Goal: Task Accomplishment & Management: Use online tool/utility

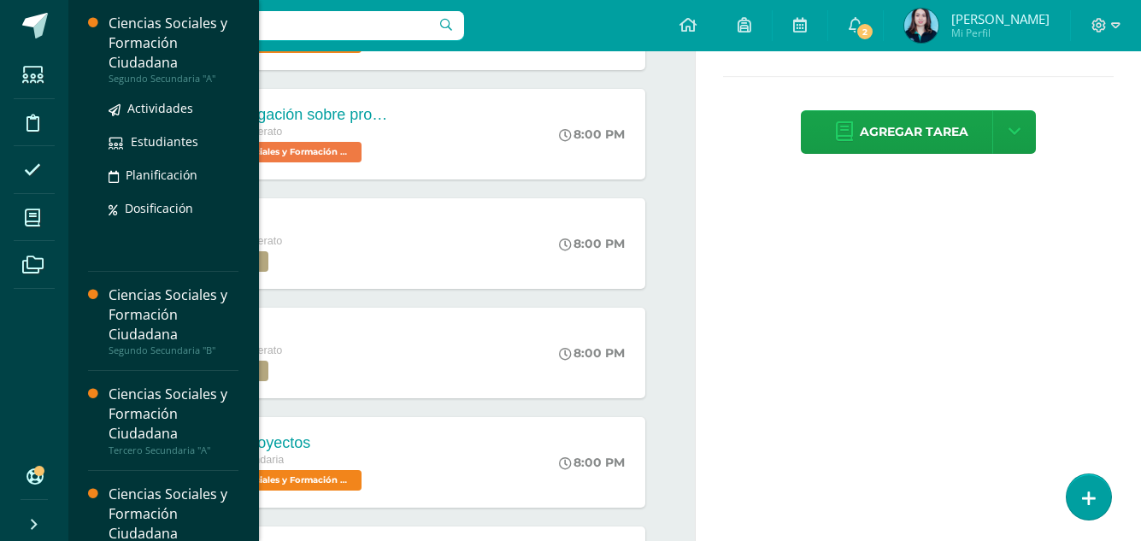
click at [136, 29] on div "Ciencias Sociales y Formación Ciudadana" at bounding box center [174, 43] width 130 height 59
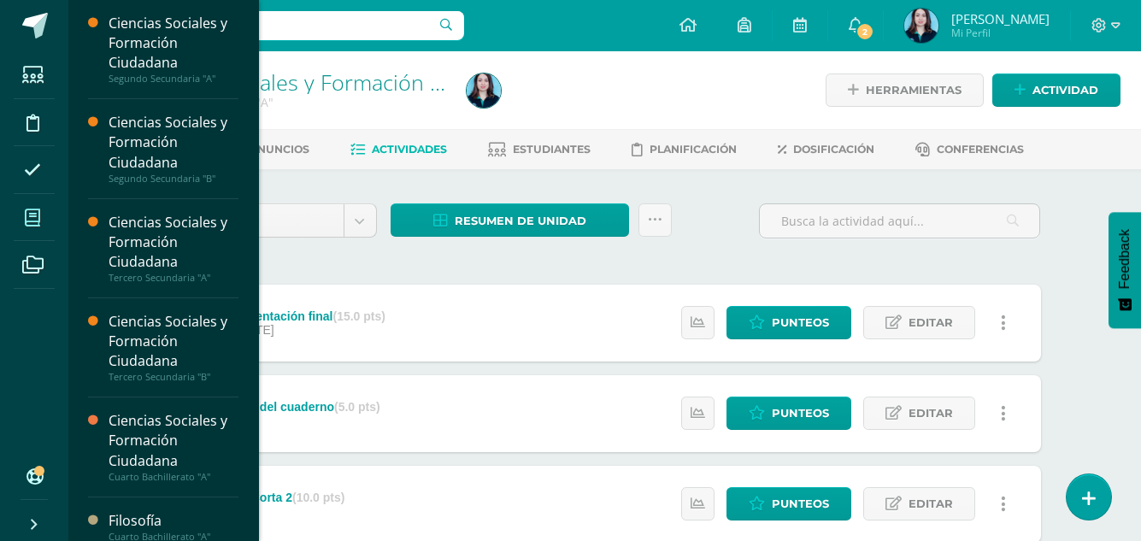
click at [14, 210] on span at bounding box center [33, 217] width 38 height 38
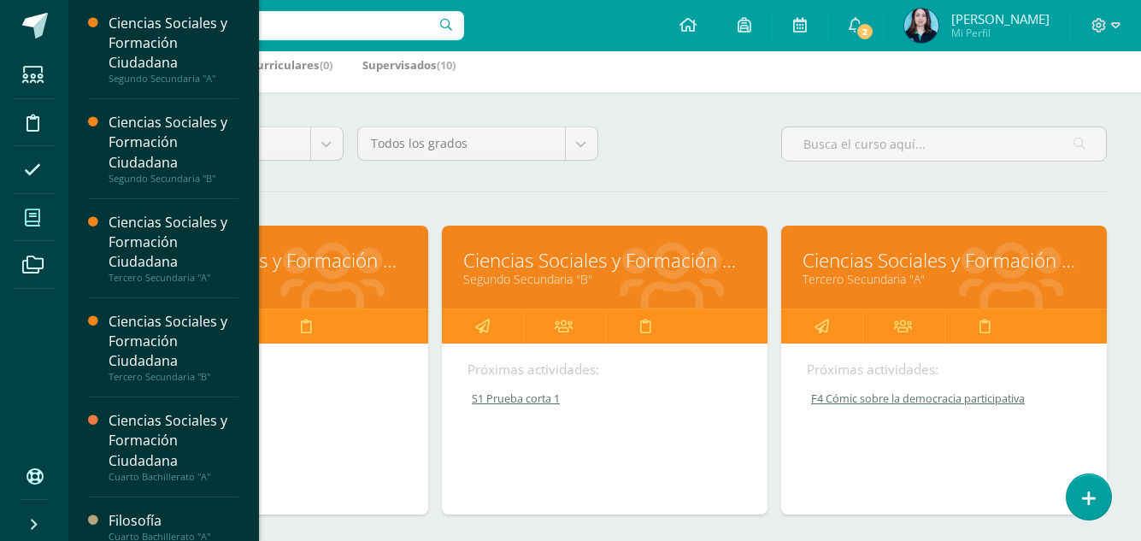
scroll to position [342, 0]
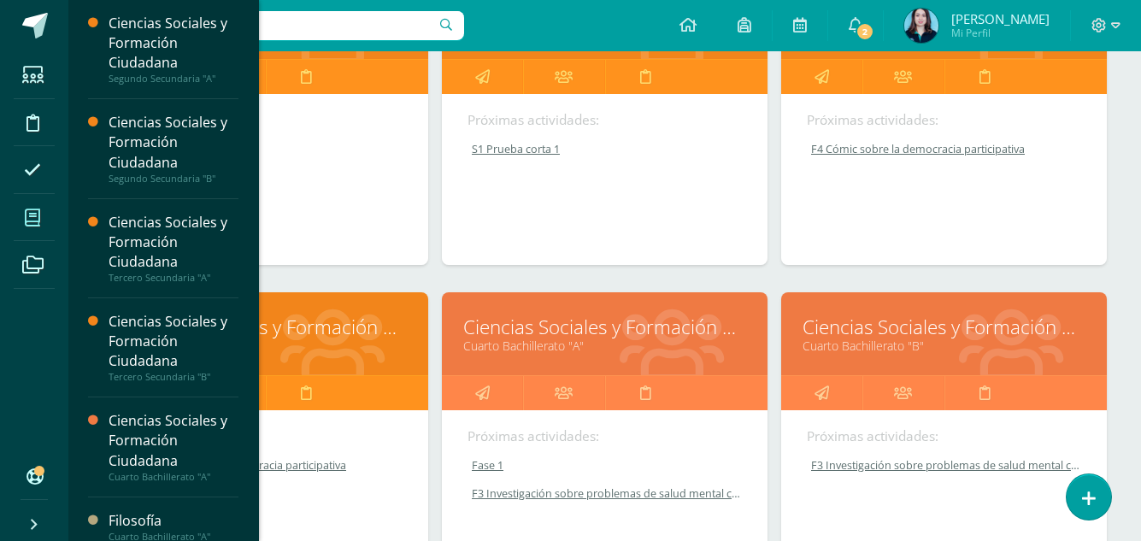
click at [1103, 151] on div "Próximas actividades: F4 Cómic sobre la democracia participativa F4 Cómic sobre…" at bounding box center [944, 179] width 326 height 171
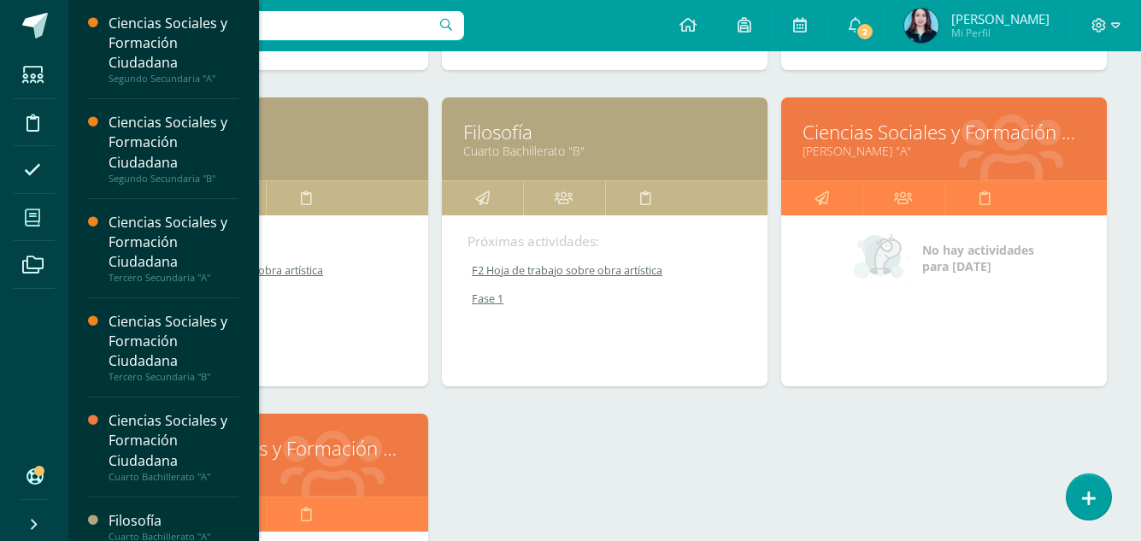
scroll to position [855, 0]
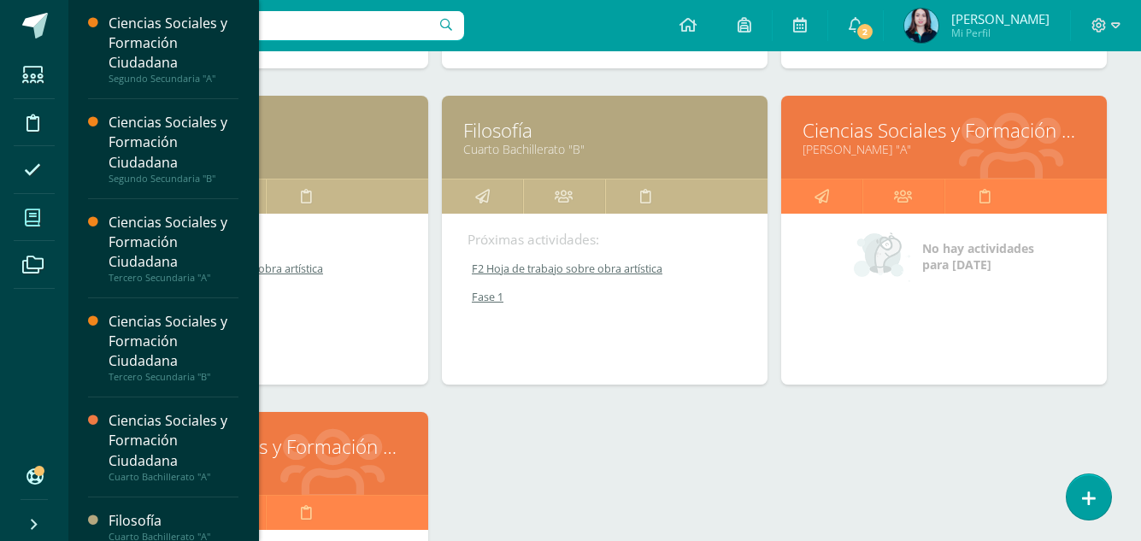
click at [528, 465] on div "Ciencias Sociales y Formación Ciudadana Segundo Secundaria "A" Próximas activid…" at bounding box center [605, 95] width 1018 height 1265
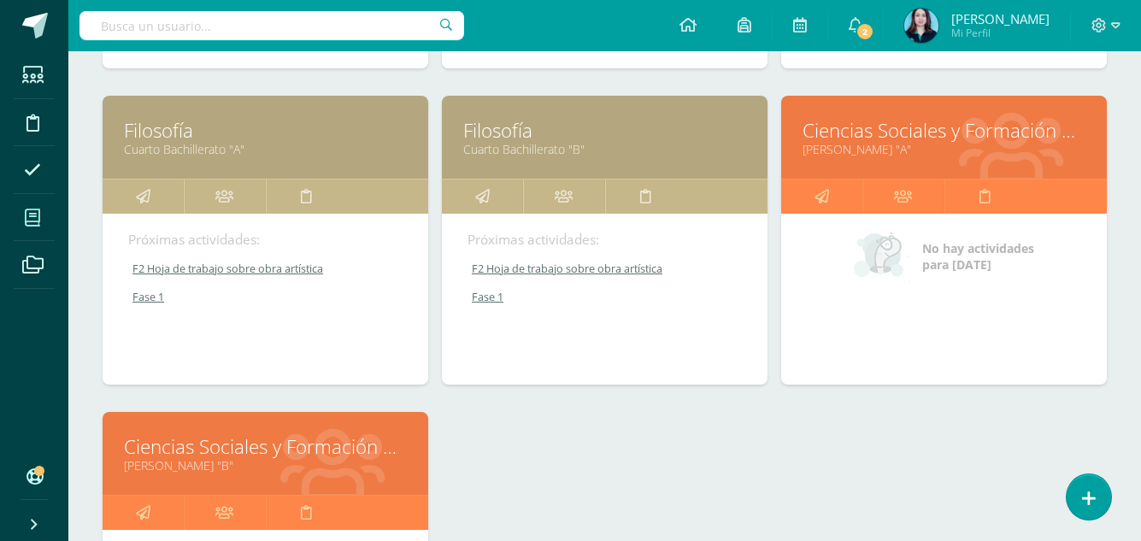
click at [34, 222] on icon at bounding box center [32, 217] width 15 height 17
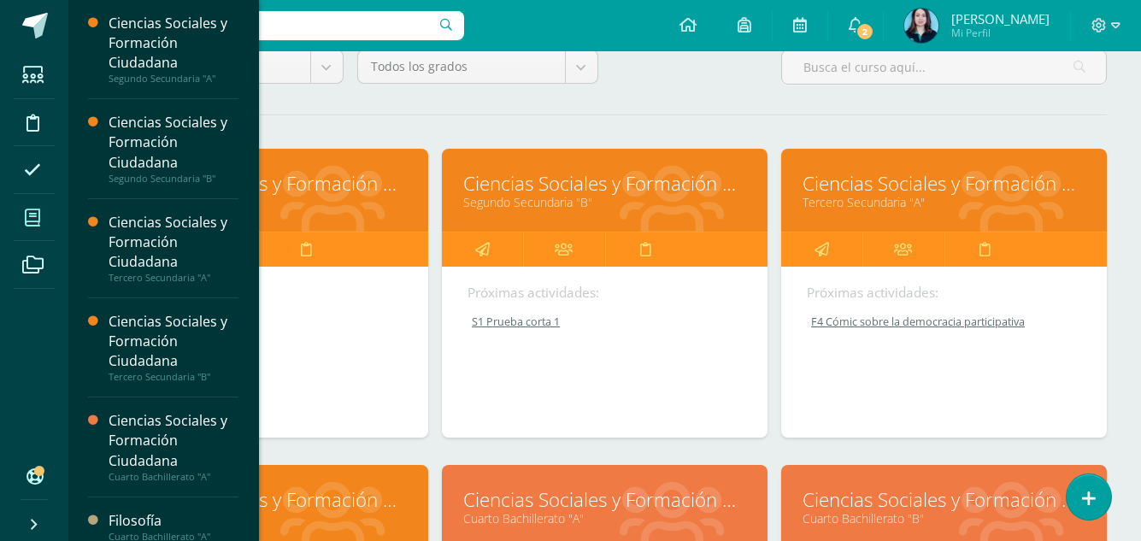
scroll to position [171, 0]
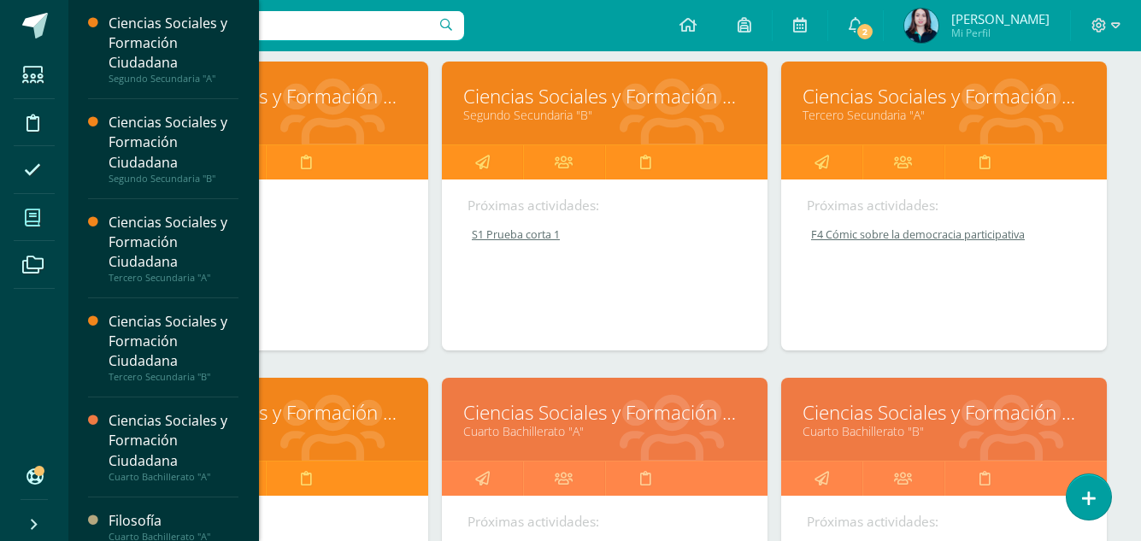
click at [862, 235] on link "F4 Cómic sobre la democracia participativa" at bounding box center [945, 234] width 276 height 15
click at [846, 240] on link "F4 Cómic sobre la democracia participativa" at bounding box center [945, 234] width 276 height 15
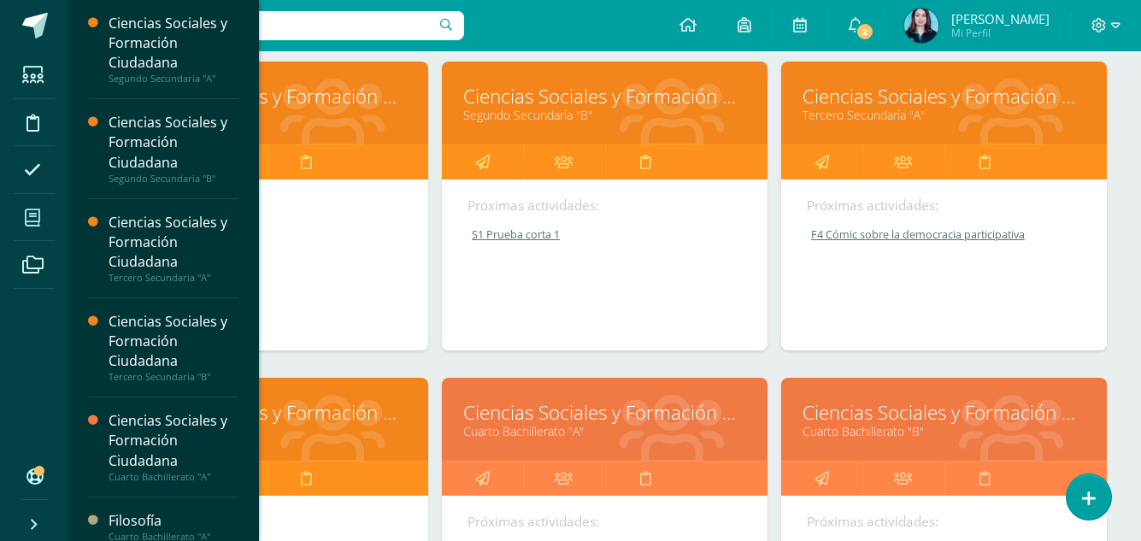
click at [268, 105] on link "Ciencias Sociales y Formación Ciudadana" at bounding box center [265, 96] width 283 height 27
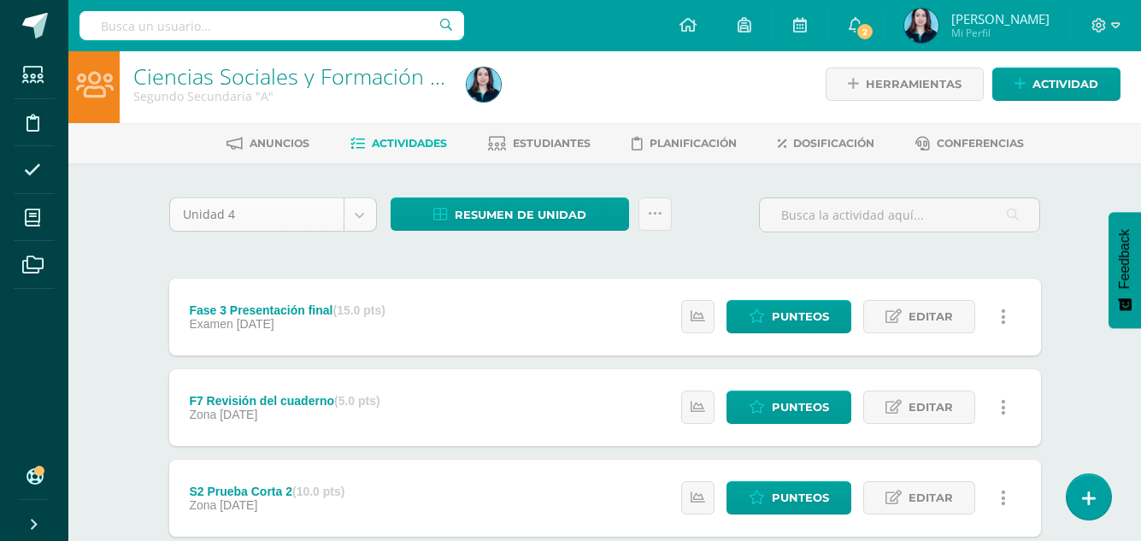
scroll to position [171, 0]
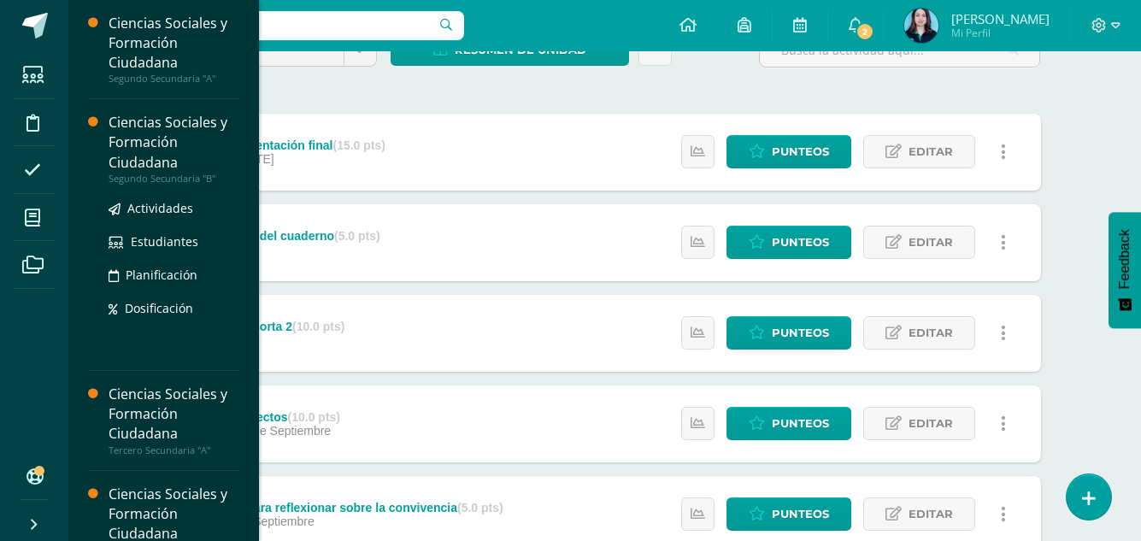
click at [130, 156] on div "Ciencias Sociales y Formación Ciudadana" at bounding box center [174, 142] width 130 height 59
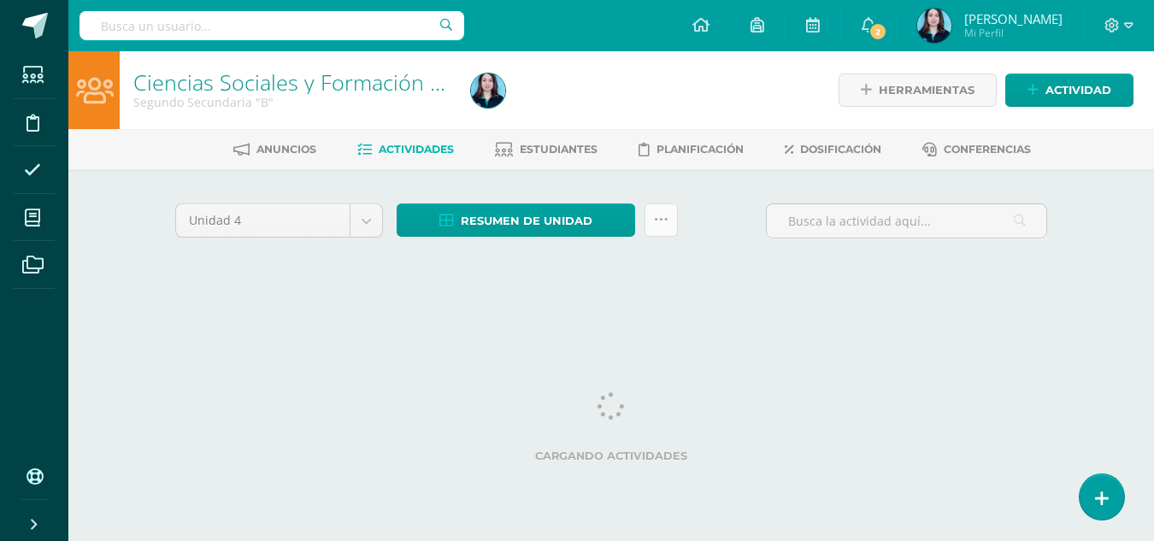
click at [663, 226] on icon at bounding box center [661, 220] width 15 height 15
click at [658, 219] on icon at bounding box center [661, 220] width 15 height 15
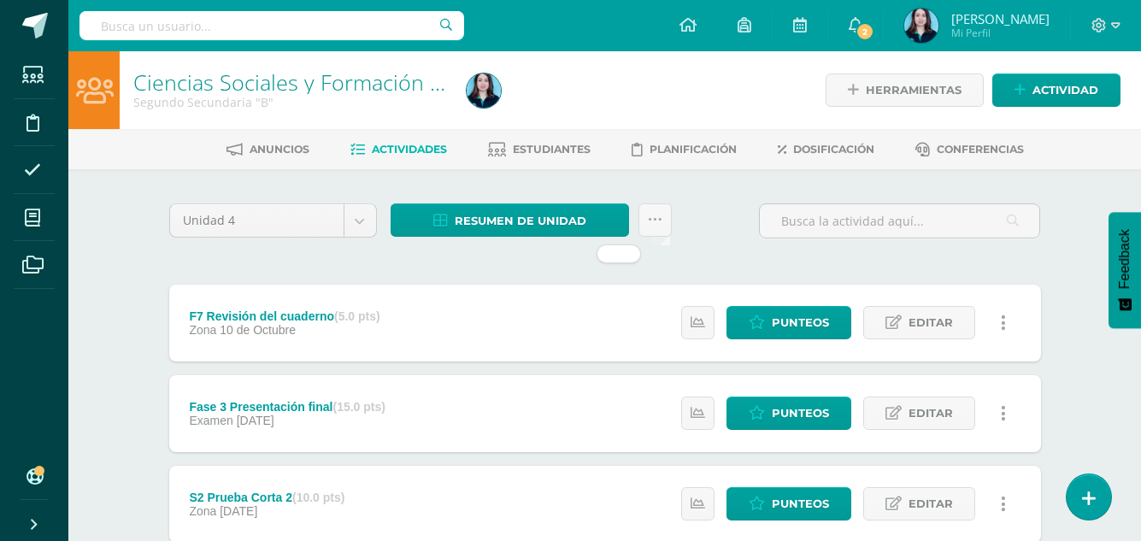
click at [698, 228] on div "Unidad 4 Unidad 1 Unidad 2 Unidad 3 Unidad 4 Resumen de unidad Descargar como H…" at bounding box center [605, 227] width 886 height 49
click at [651, 216] on icon at bounding box center [655, 220] width 15 height 15
click at [649, 227] on link at bounding box center [655, 219] width 33 height 33
click at [648, 227] on icon at bounding box center [655, 220] width 15 height 15
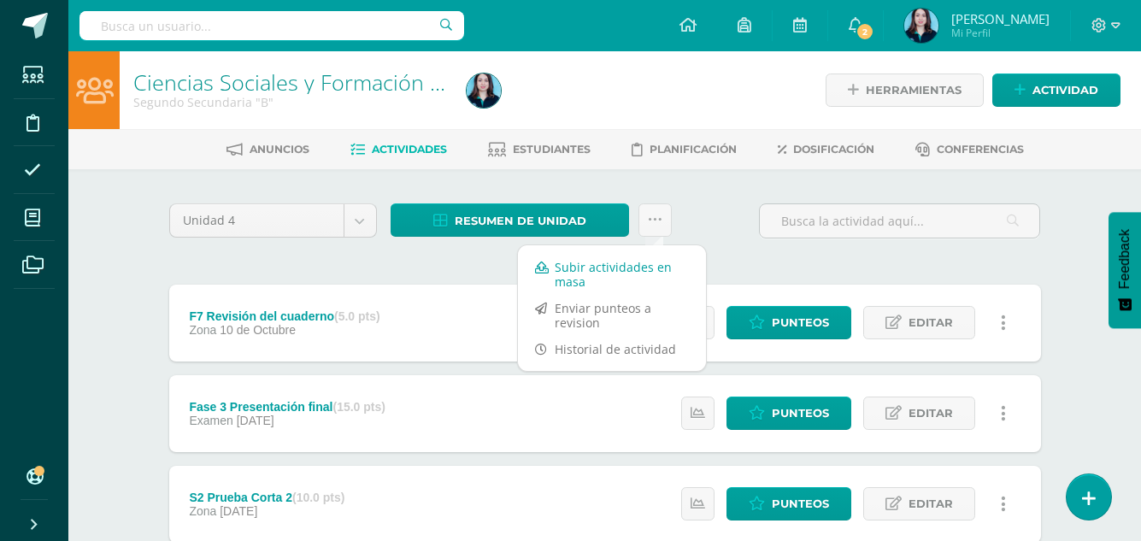
click at [623, 268] on link "Subir actividades en masa" at bounding box center [612, 274] width 188 height 41
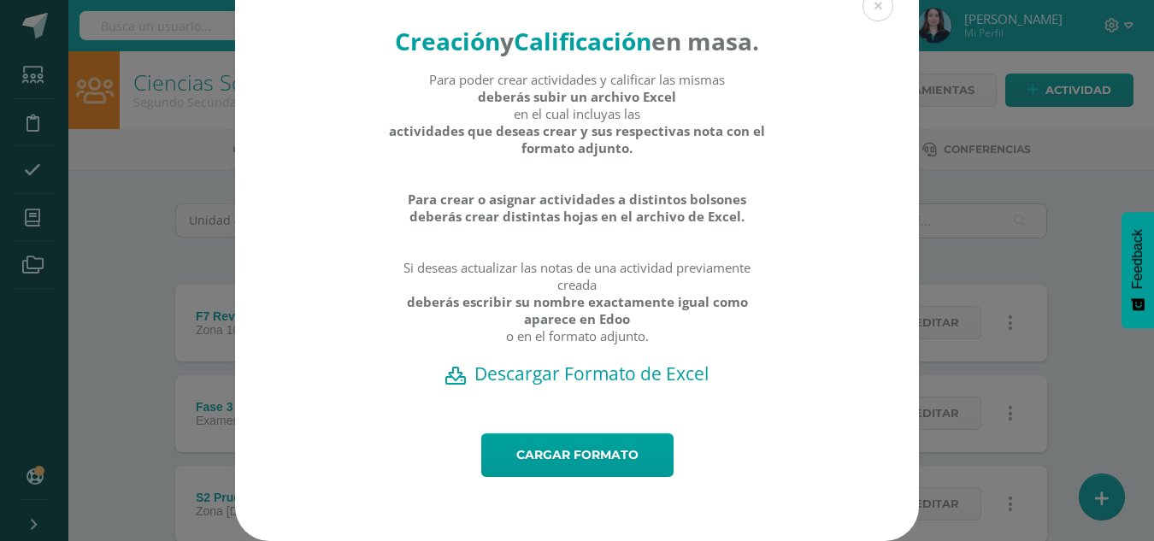
scroll to position [68, 0]
click at [560, 380] on h2 "Descargar Formato de Excel" at bounding box center [577, 374] width 624 height 24
click at [562, 457] on link "Cargar formato" at bounding box center [577, 455] width 192 height 44
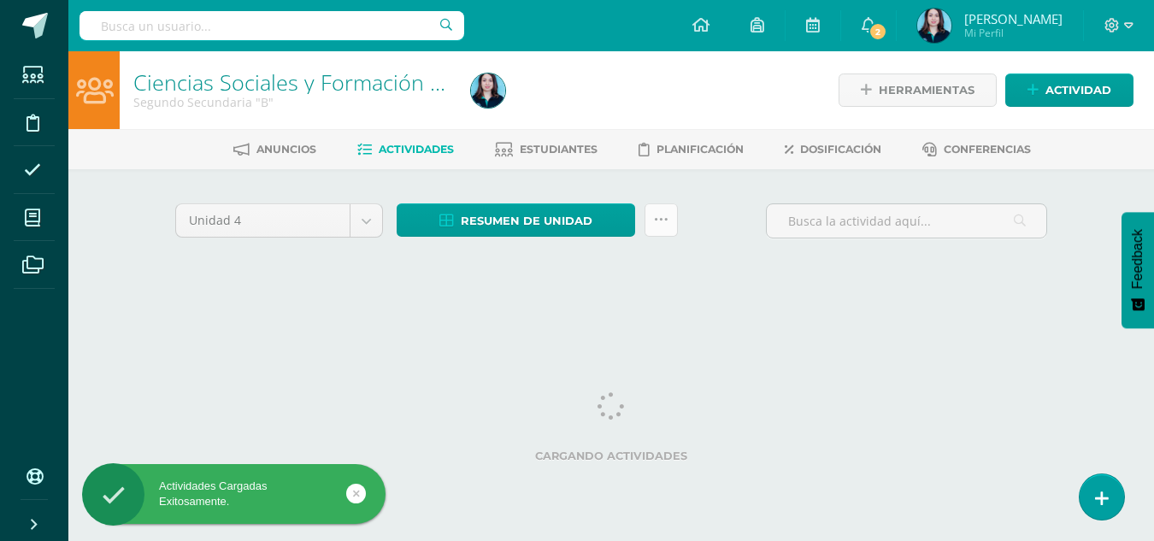
click at [658, 236] on link at bounding box center [661, 219] width 33 height 33
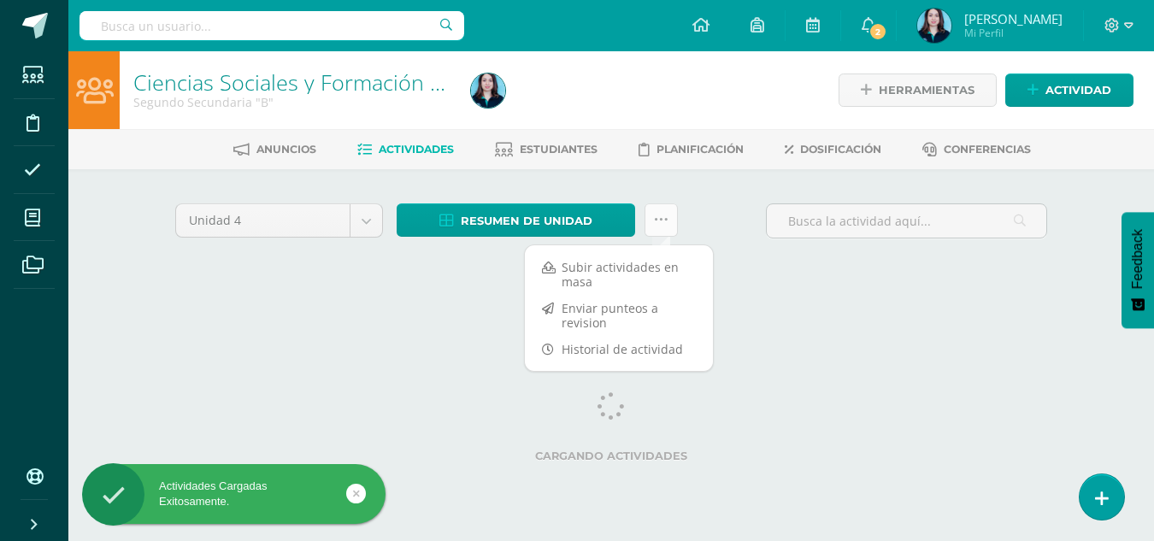
click at [660, 223] on icon at bounding box center [661, 220] width 15 height 15
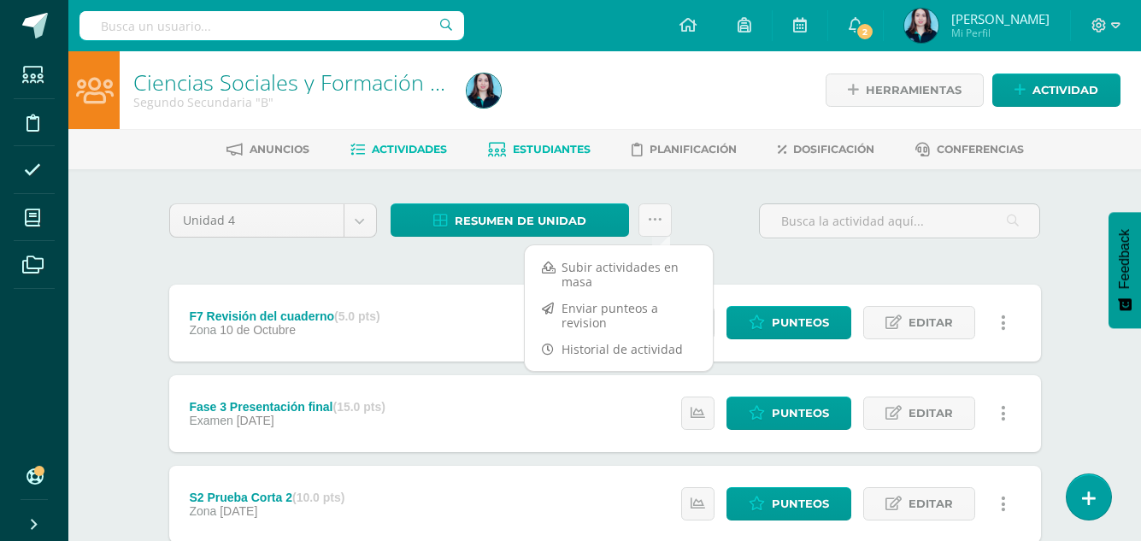
click at [528, 148] on span "Estudiantes" at bounding box center [552, 149] width 78 height 13
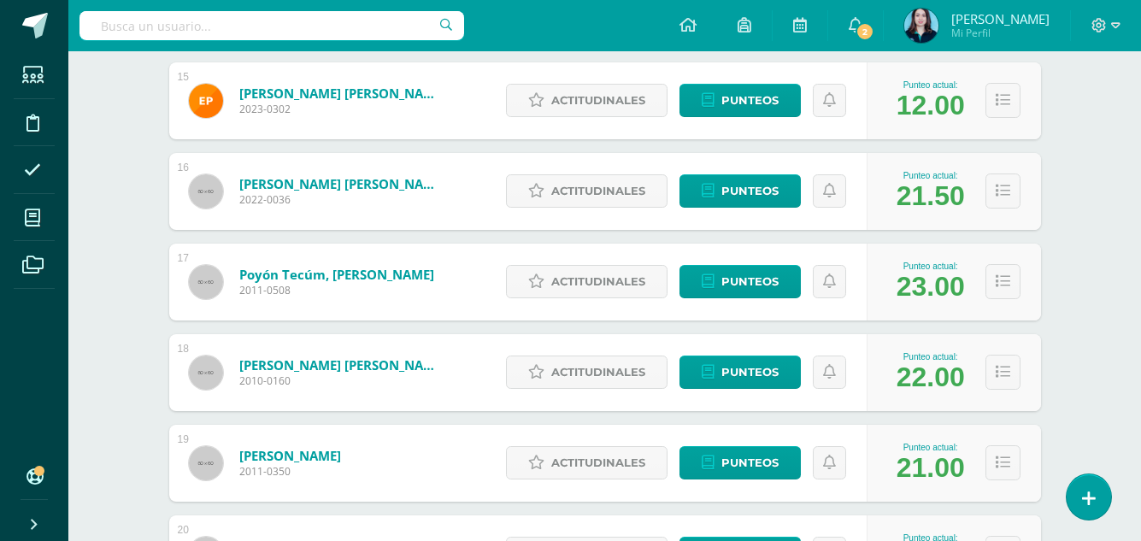
scroll to position [1710, 0]
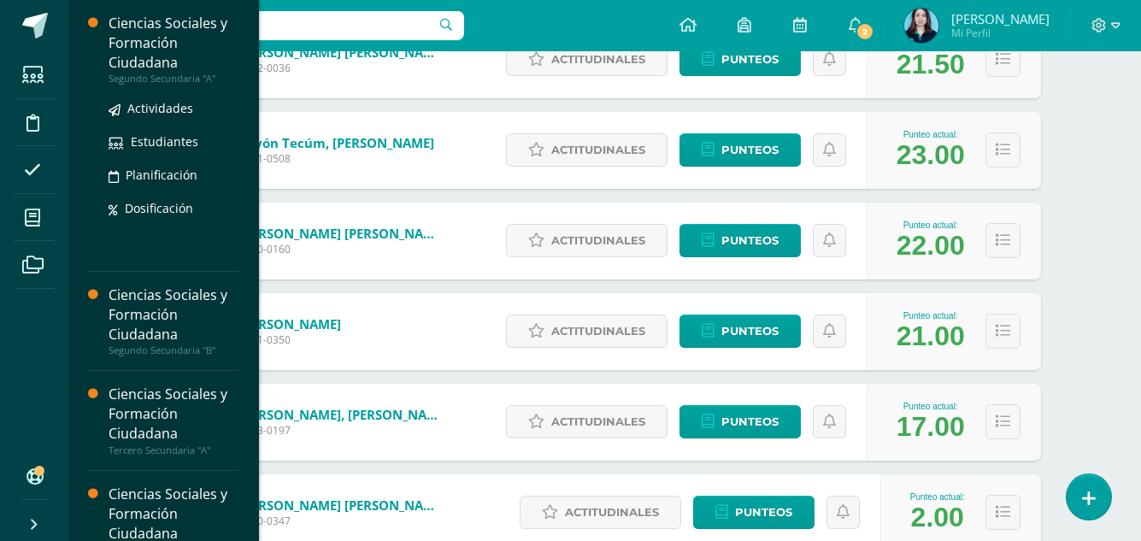
click at [201, 73] on div "Segundo Secundaria "A"" at bounding box center [174, 79] width 130 height 12
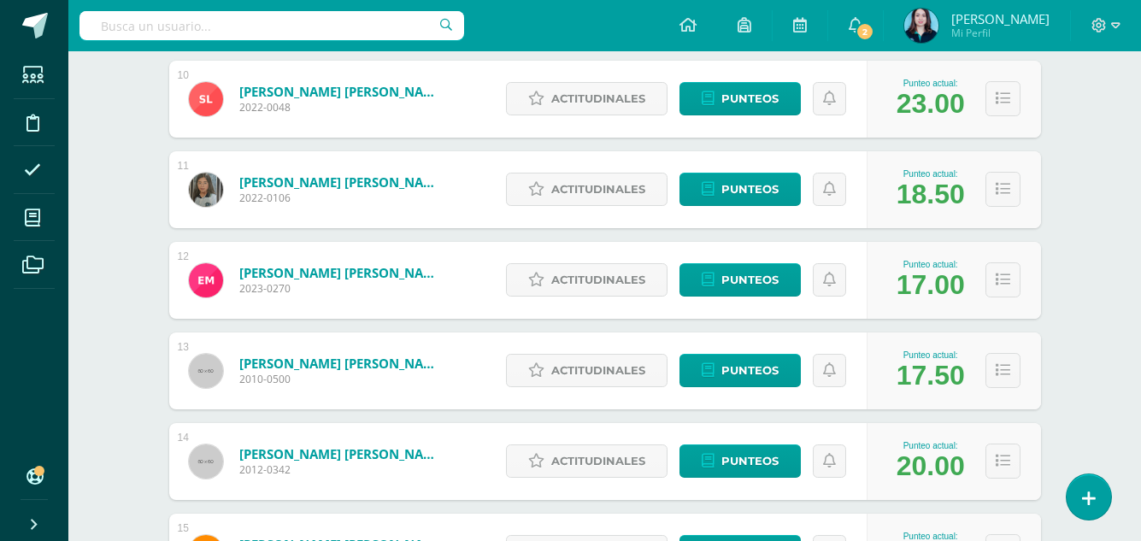
scroll to position [859, 0]
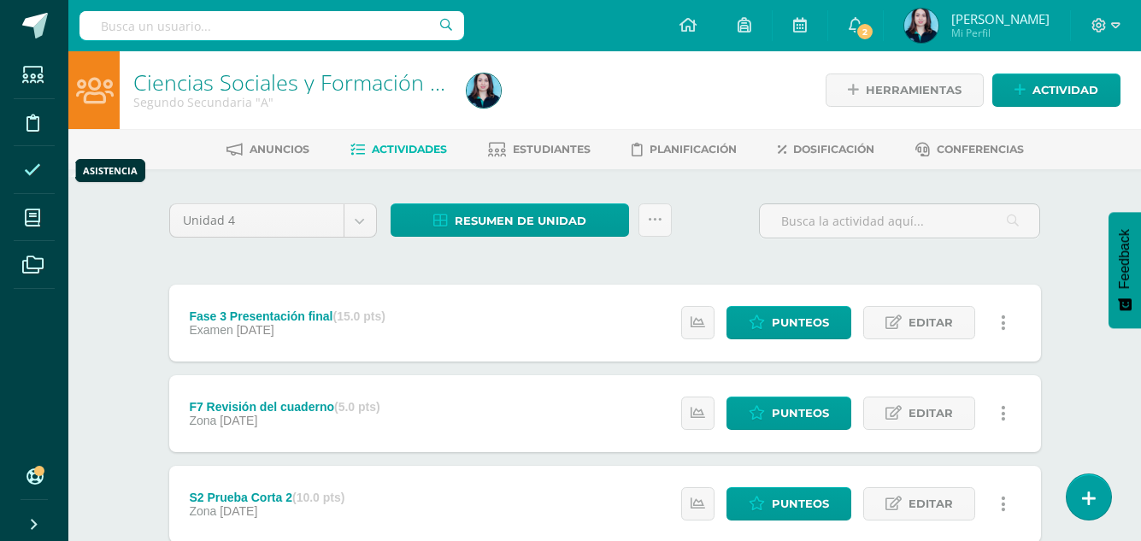
click at [25, 166] on icon at bounding box center [32, 170] width 17 height 17
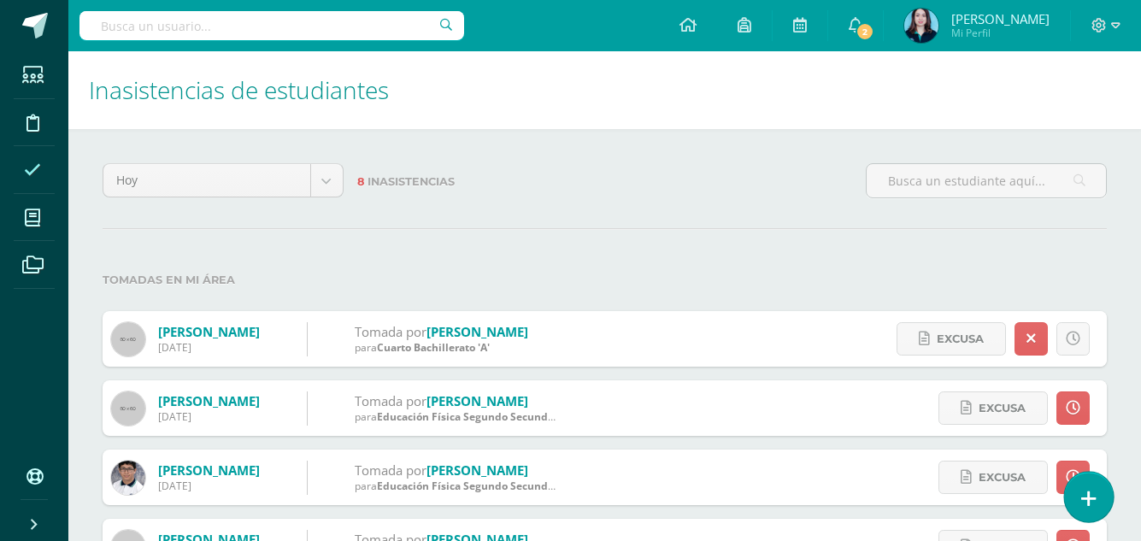
click at [1083, 487] on link at bounding box center [1089, 497] width 49 height 50
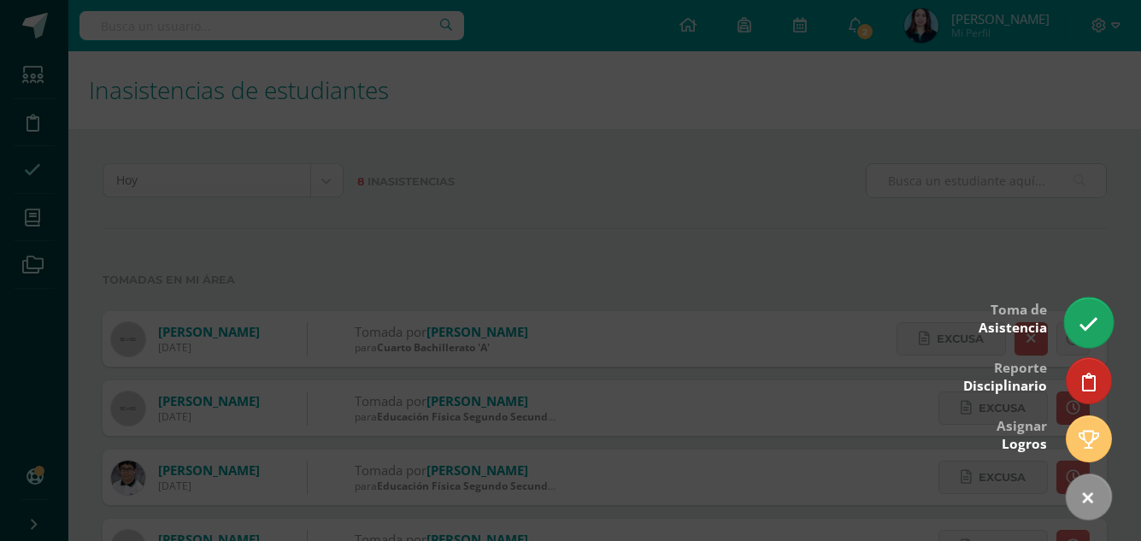
click at [1084, 316] on icon at bounding box center [1089, 325] width 20 height 20
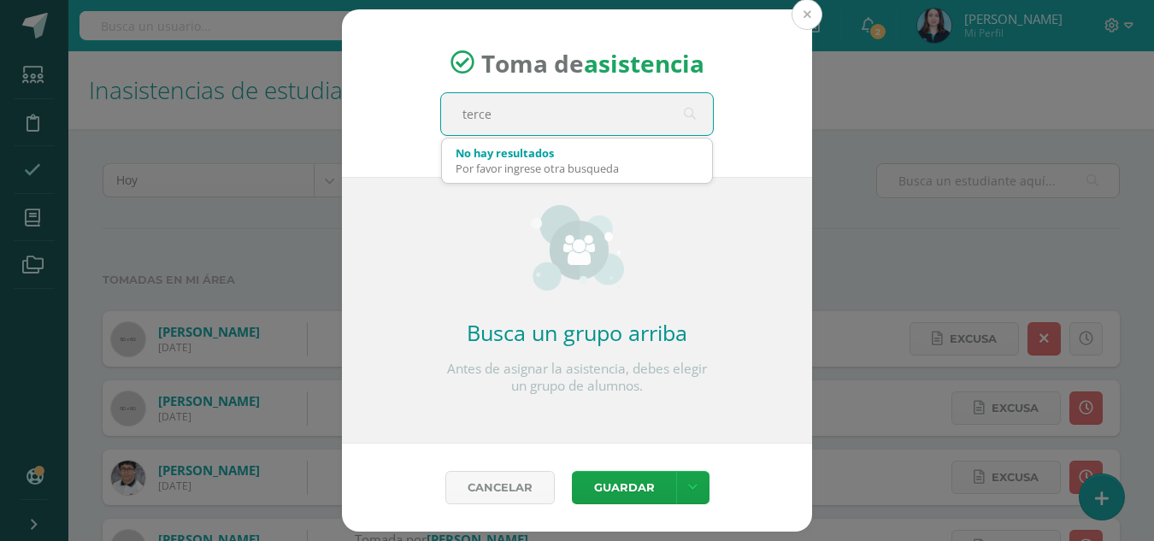
type input "terce"
click at [808, 15] on button at bounding box center [807, 14] width 31 height 31
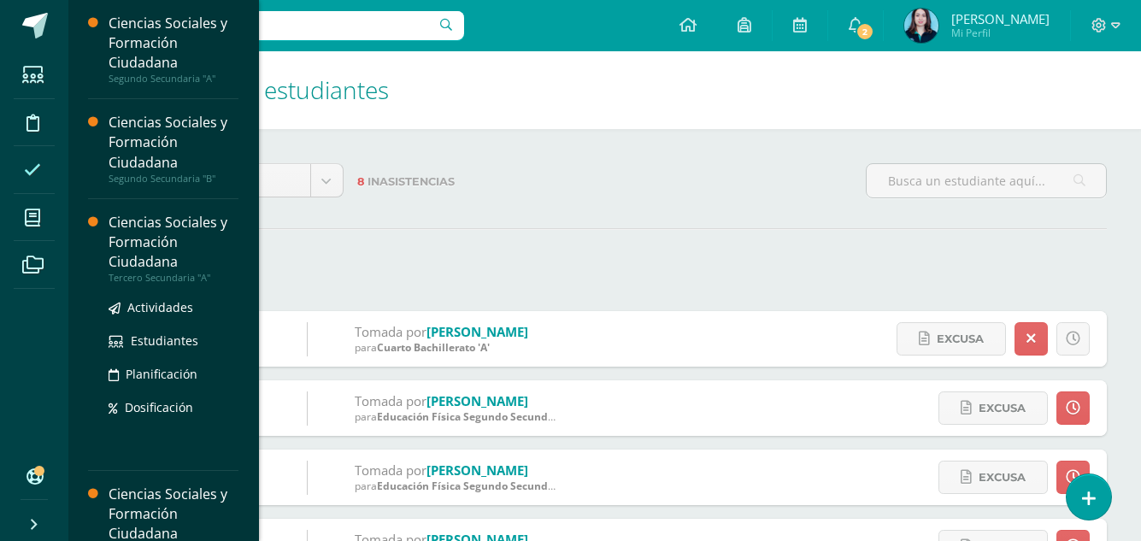
click at [146, 264] on div "Ciencias Sociales y Formación Ciudadana" at bounding box center [174, 242] width 130 height 59
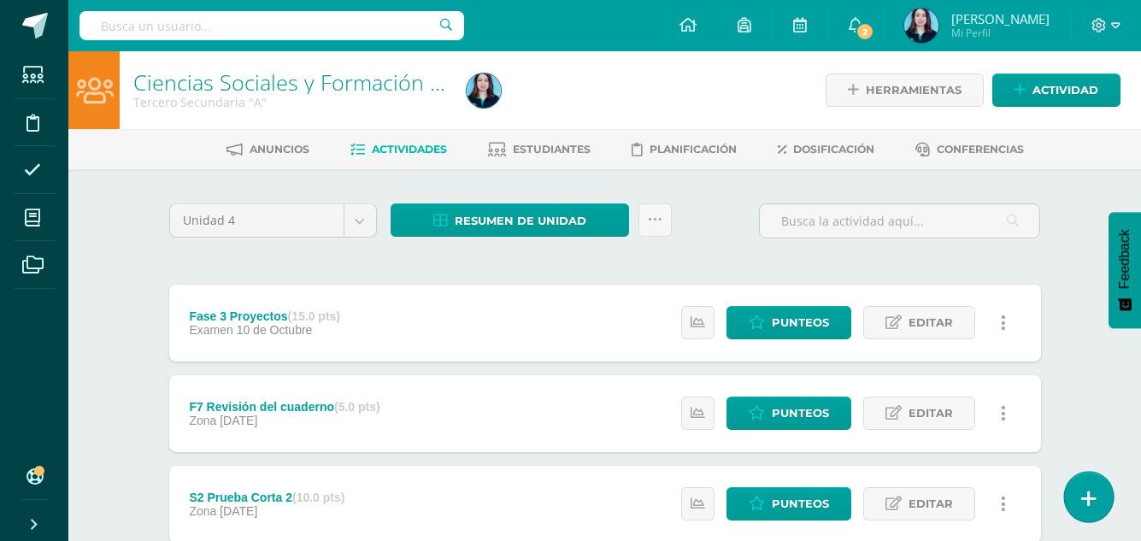
click at [1089, 494] on icon at bounding box center [1089, 499] width 15 height 20
click at [1097, 492] on link at bounding box center [1089, 497] width 49 height 50
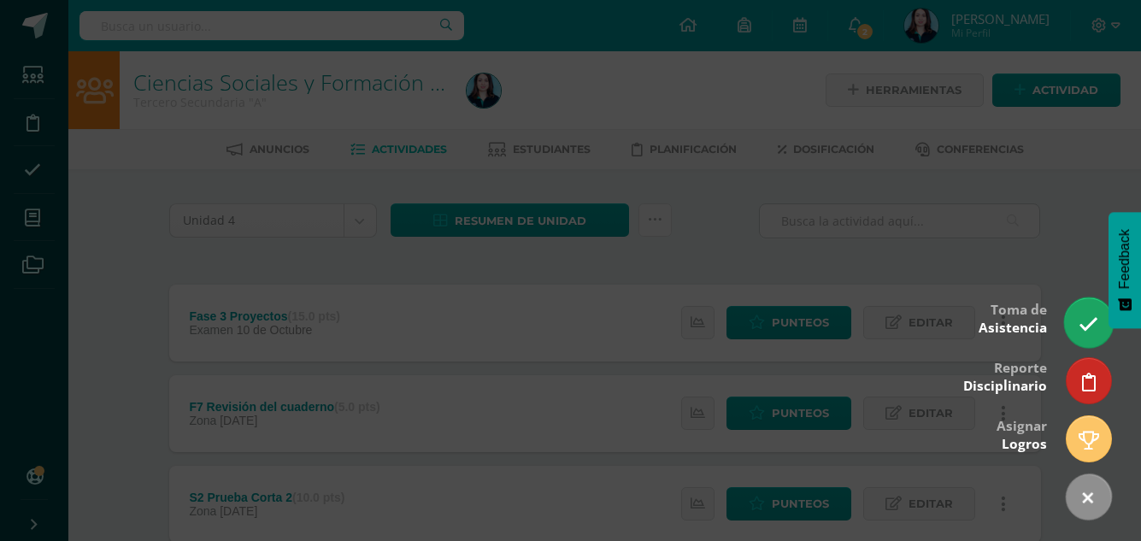
click at [1076, 327] on link at bounding box center [1089, 323] width 49 height 50
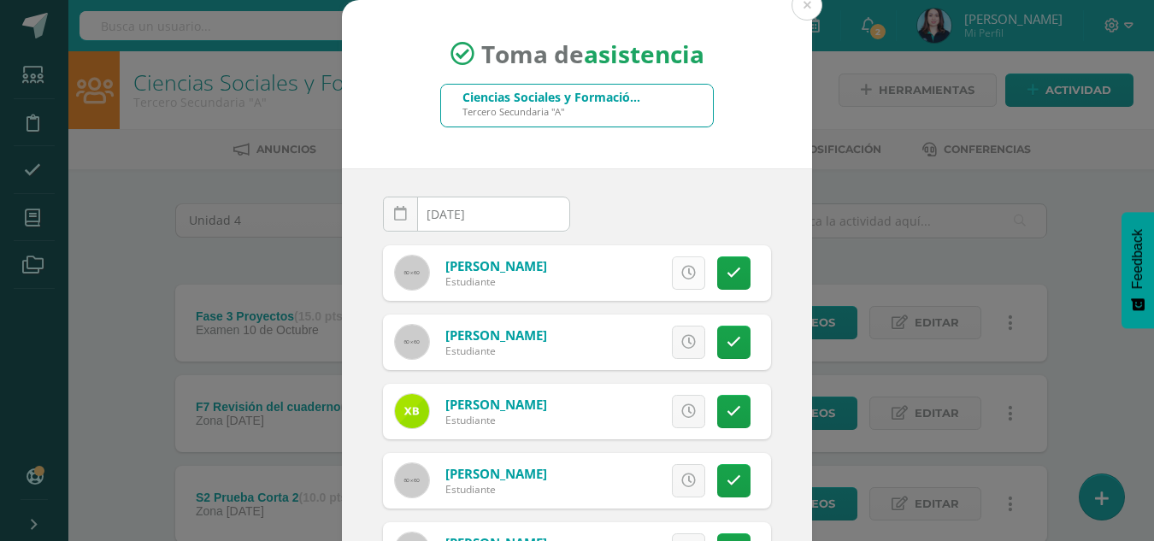
click at [681, 272] on icon at bounding box center [688, 273] width 15 height 15
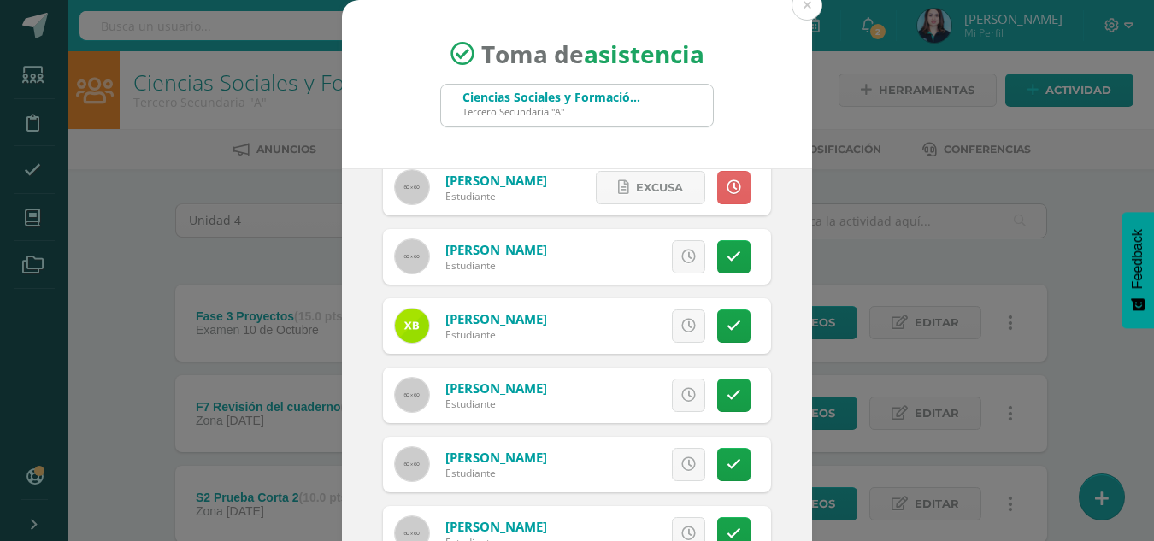
scroll to position [171, 0]
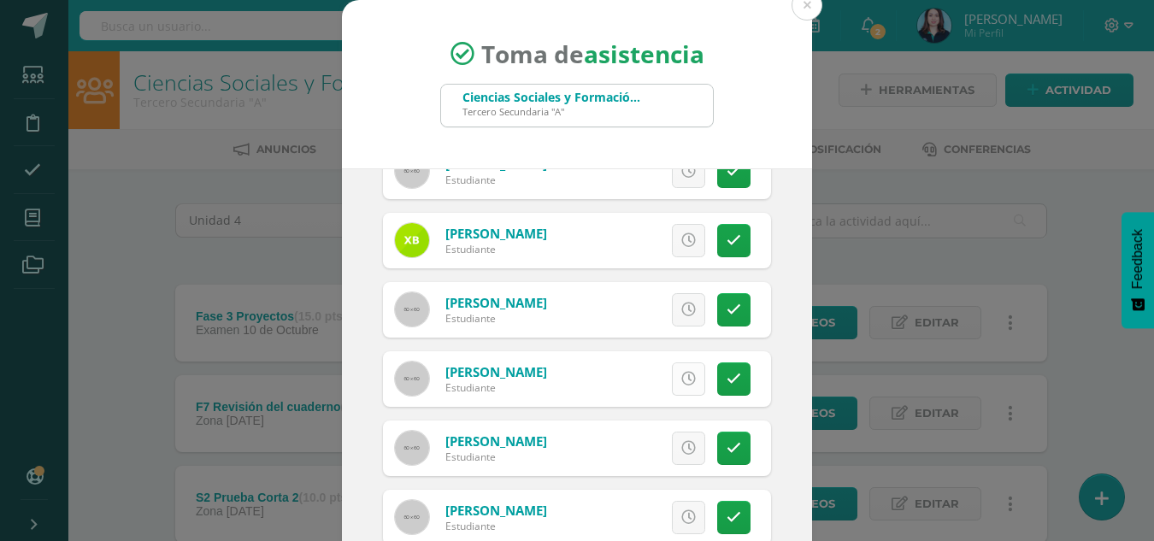
click at [680, 373] on link at bounding box center [688, 379] width 33 height 33
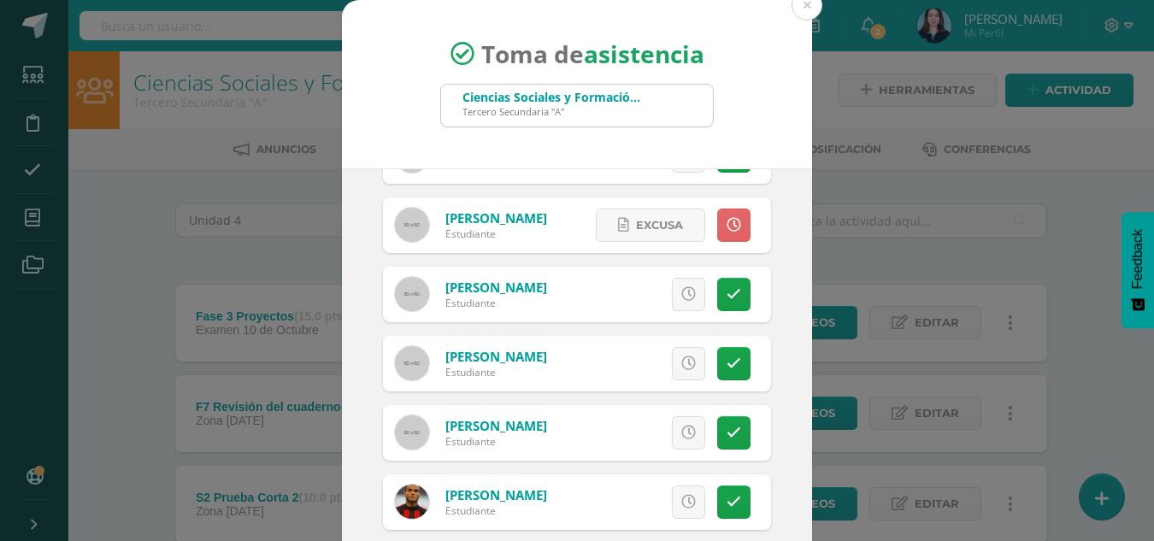
scroll to position [342, 0]
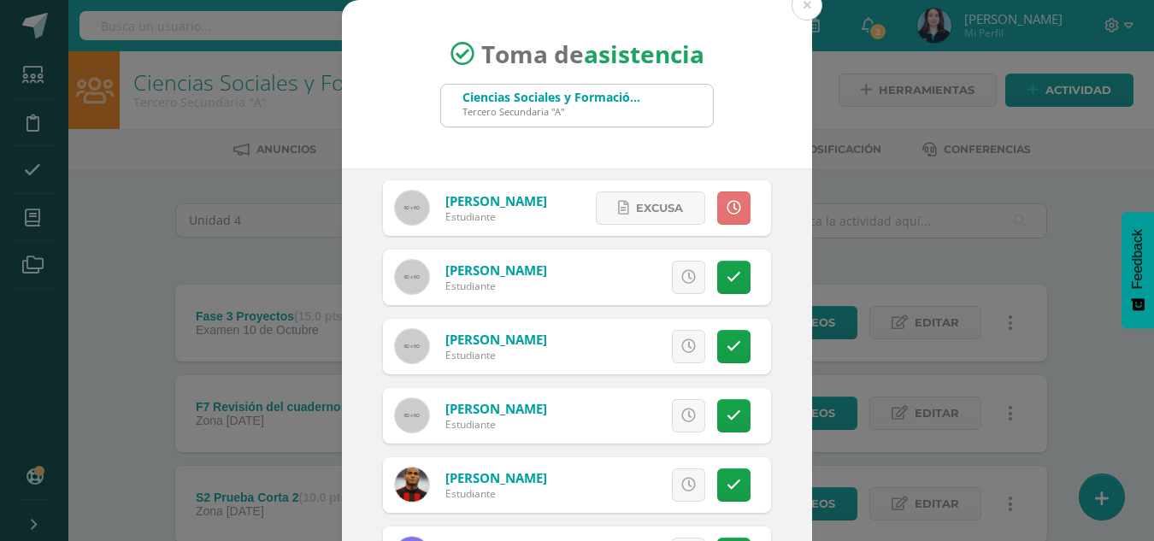
click at [723, 214] on link at bounding box center [733, 208] width 33 height 33
click at [727, 351] on icon at bounding box center [734, 346] width 15 height 15
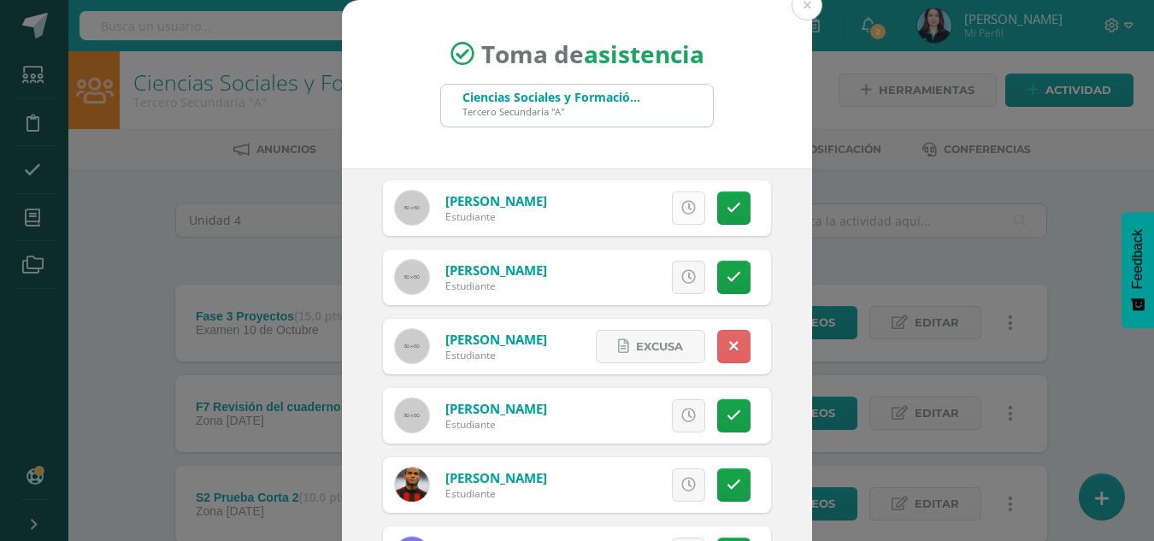
click at [678, 215] on link at bounding box center [688, 208] width 33 height 33
click at [727, 206] on icon at bounding box center [734, 208] width 15 height 15
click at [727, 208] on icon at bounding box center [734, 208] width 15 height 15
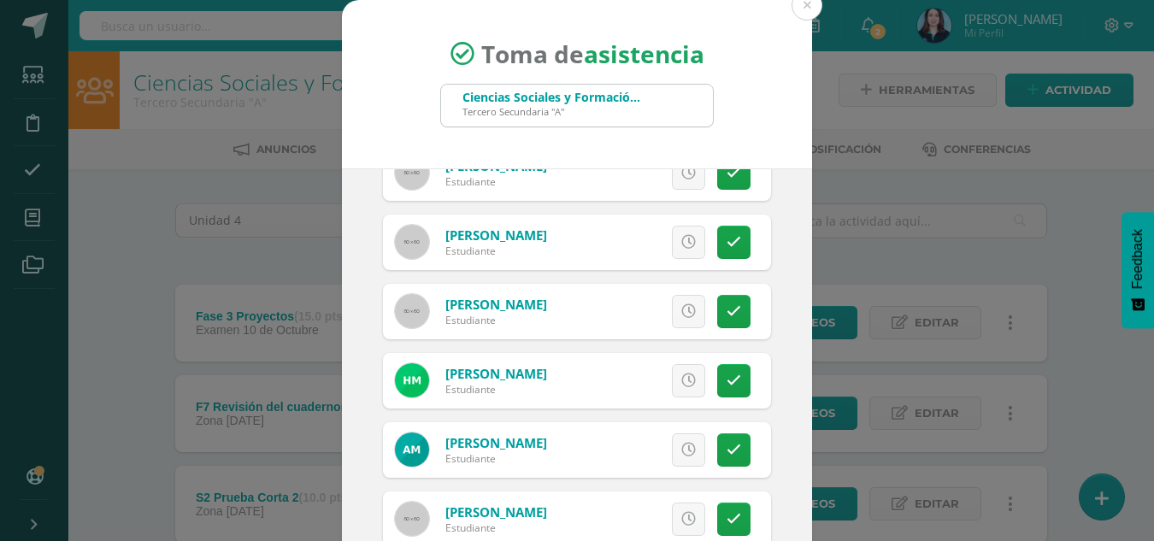
scroll to position [1112, 0]
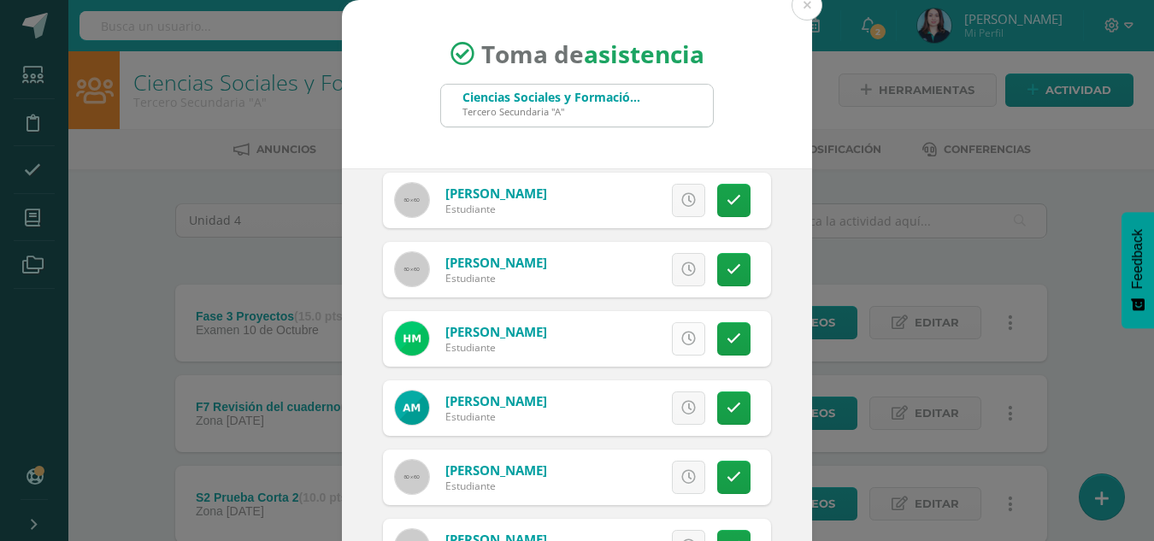
click at [675, 349] on link at bounding box center [688, 338] width 33 height 33
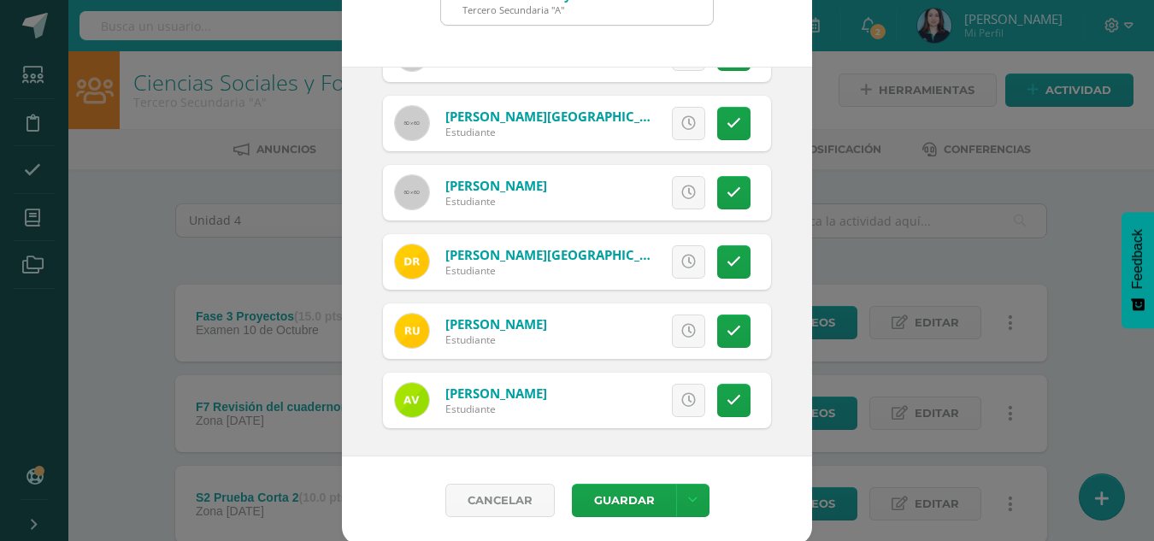
scroll to position [105, 0]
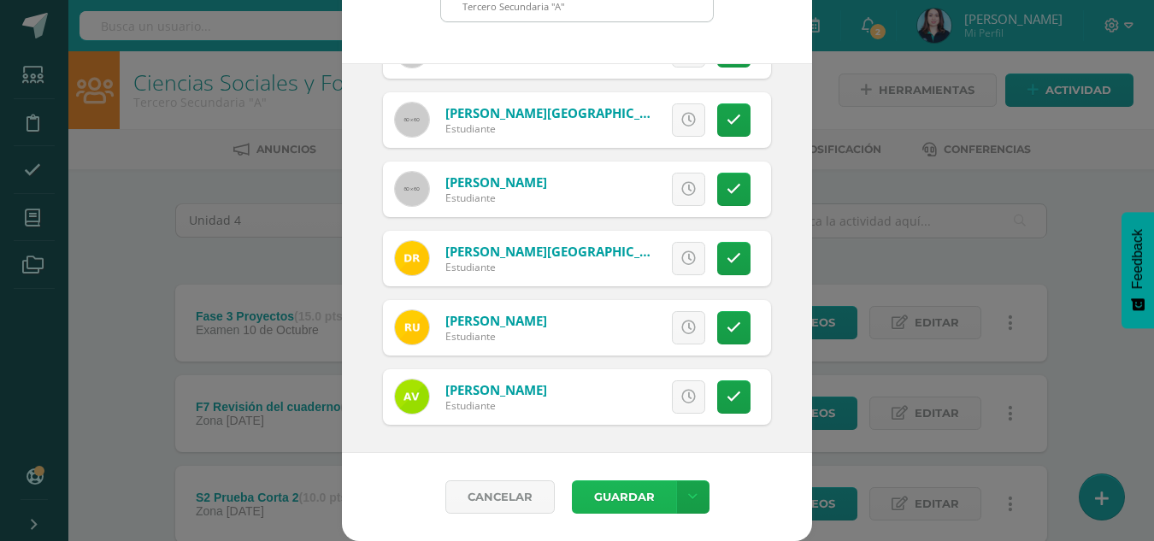
click at [610, 492] on button "Guardar" at bounding box center [624, 497] width 104 height 33
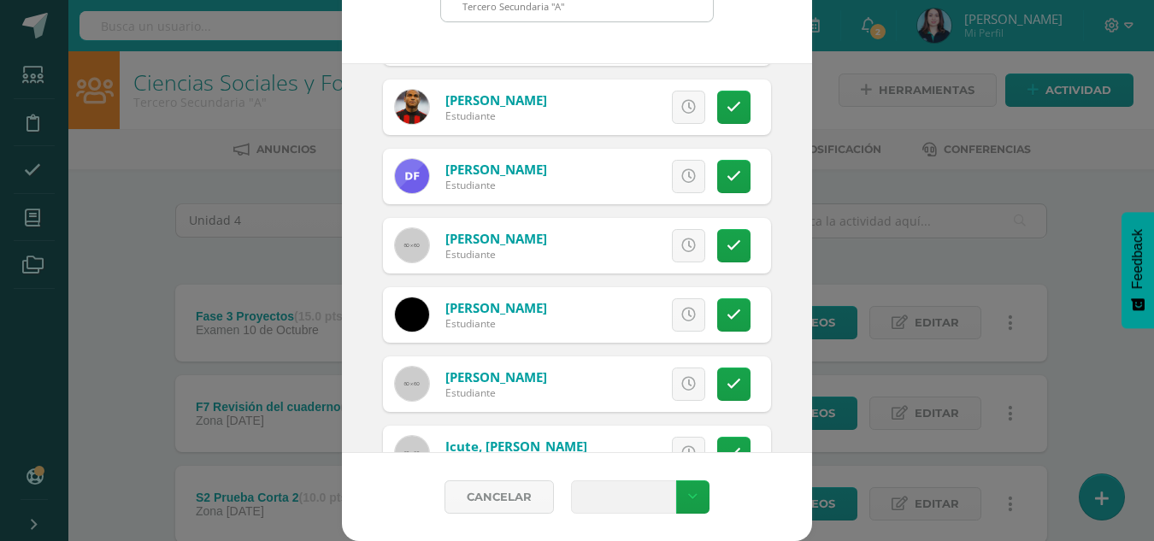
scroll to position [198, 0]
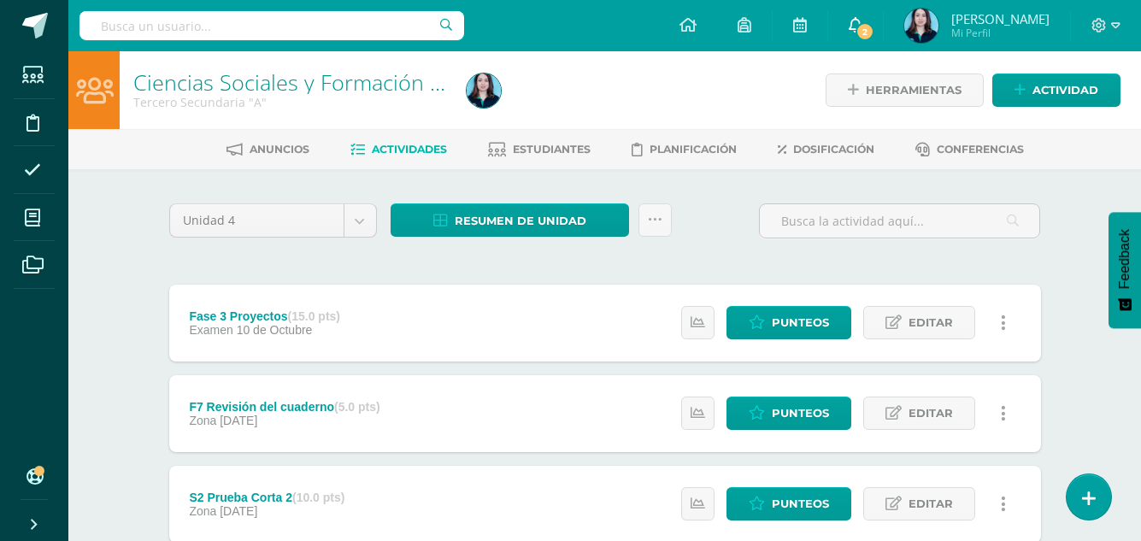
click at [883, 18] on link "2" at bounding box center [856, 25] width 55 height 51
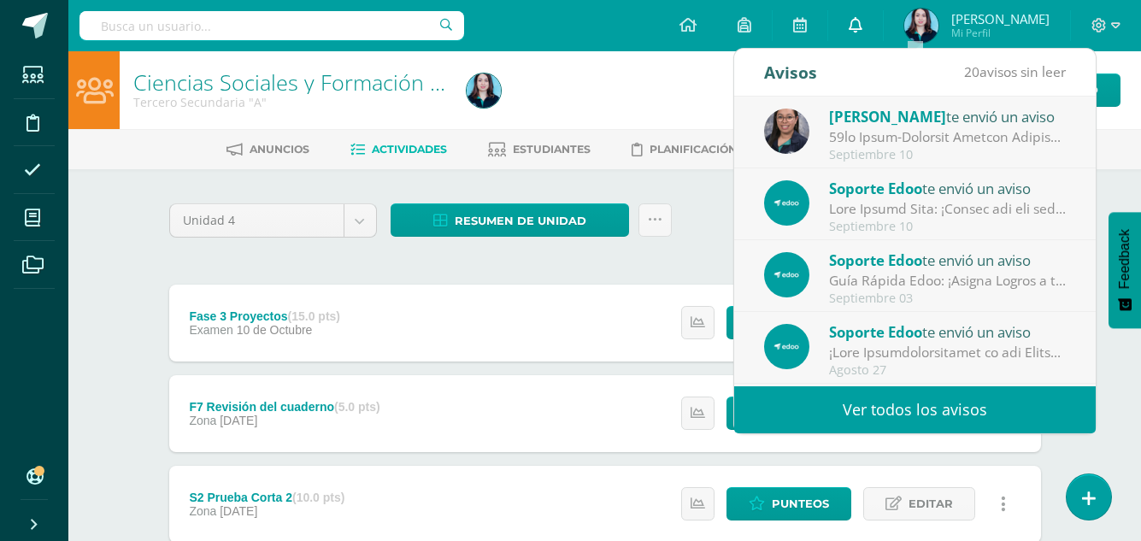
click at [883, 18] on link "0" at bounding box center [856, 25] width 55 height 51
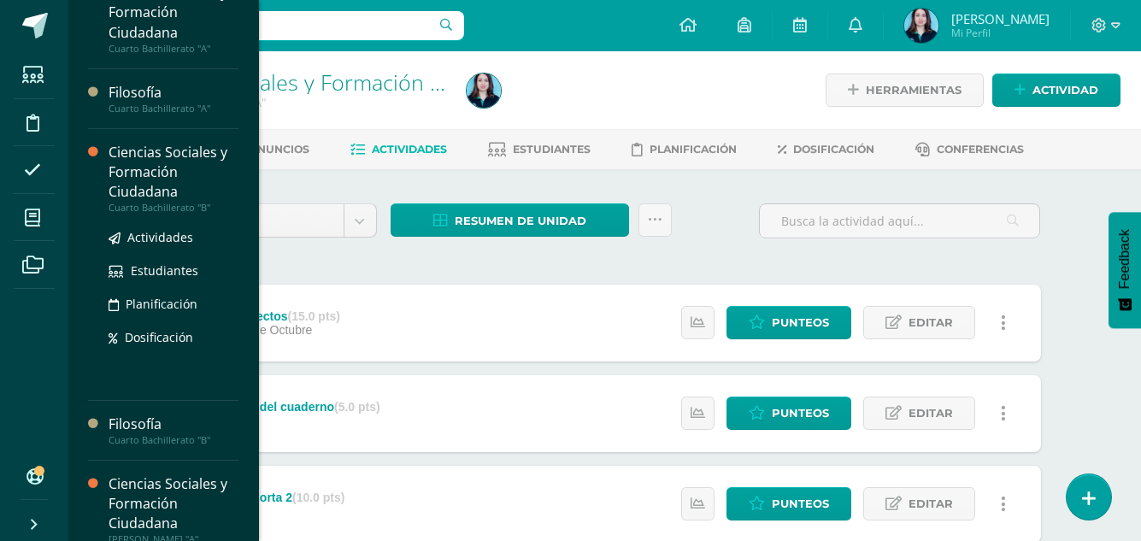
scroll to position [473, 0]
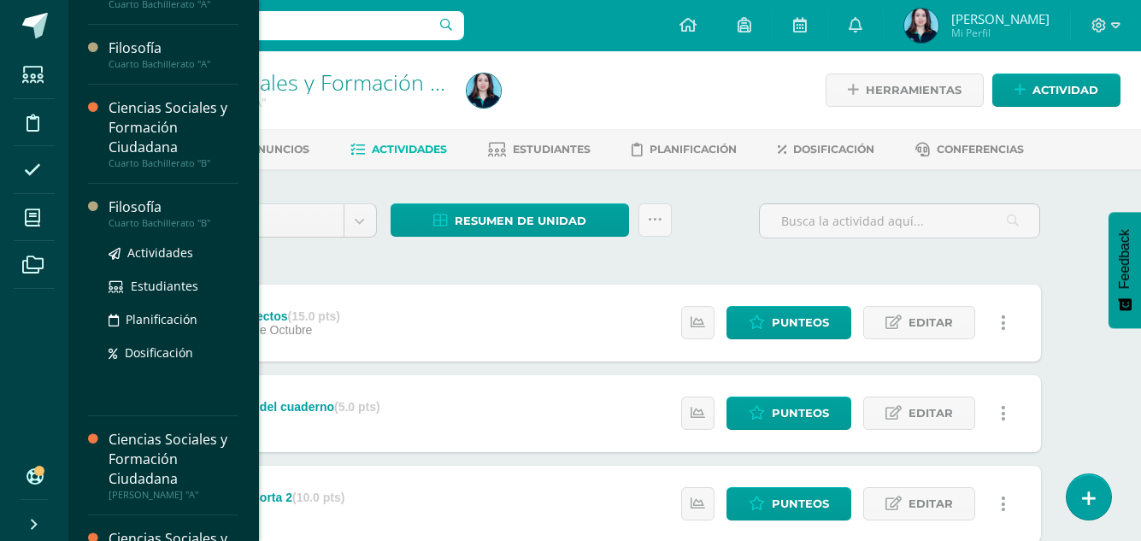
click at [155, 219] on div "Cuarto Bachillerato "B"" at bounding box center [174, 223] width 130 height 12
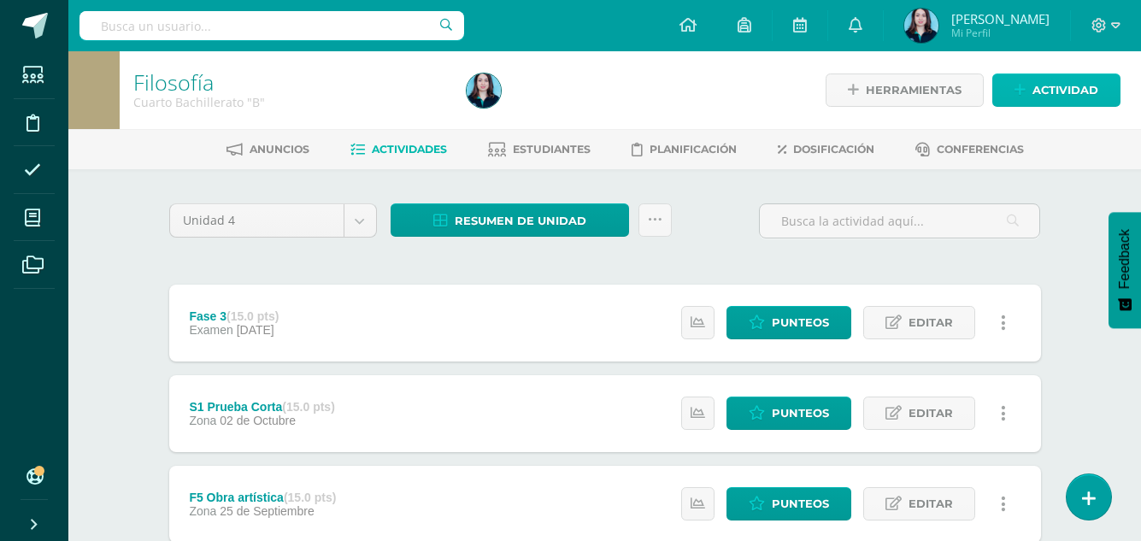
click at [1026, 91] on icon at bounding box center [1020, 90] width 11 height 15
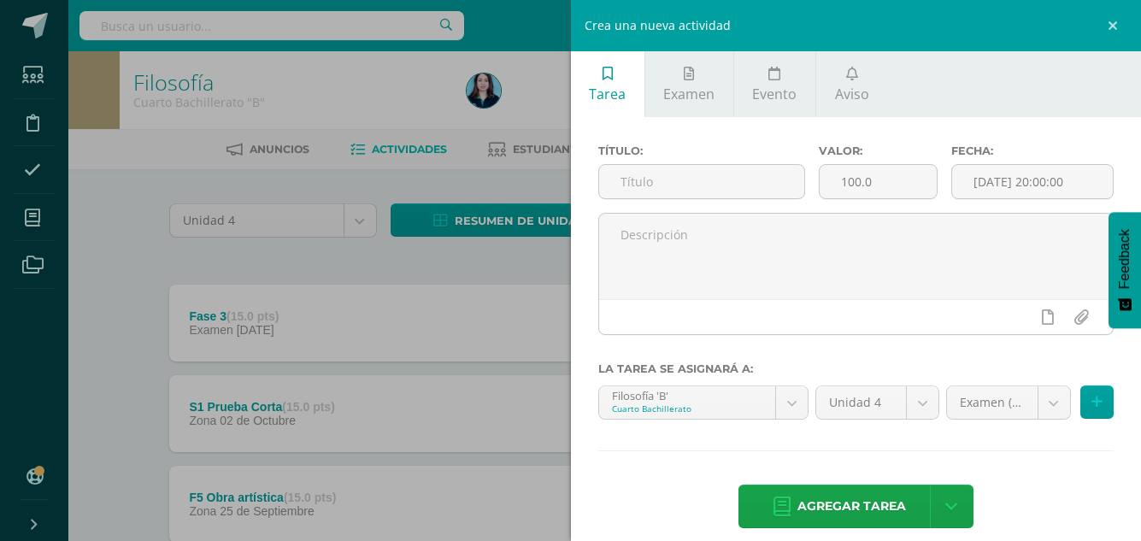
click at [419, 154] on div "Crea una nueva actividad Tarea Examen Evento Aviso Título: Valor: 100.0 Fecha: …" at bounding box center [570, 270] width 1141 height 541
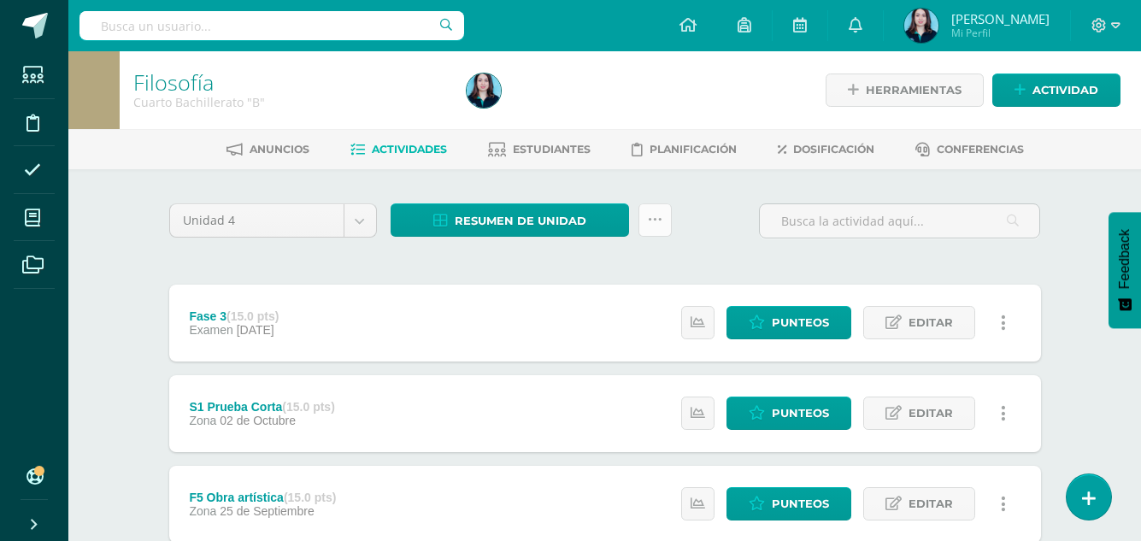
click at [648, 221] on icon at bounding box center [655, 220] width 15 height 15
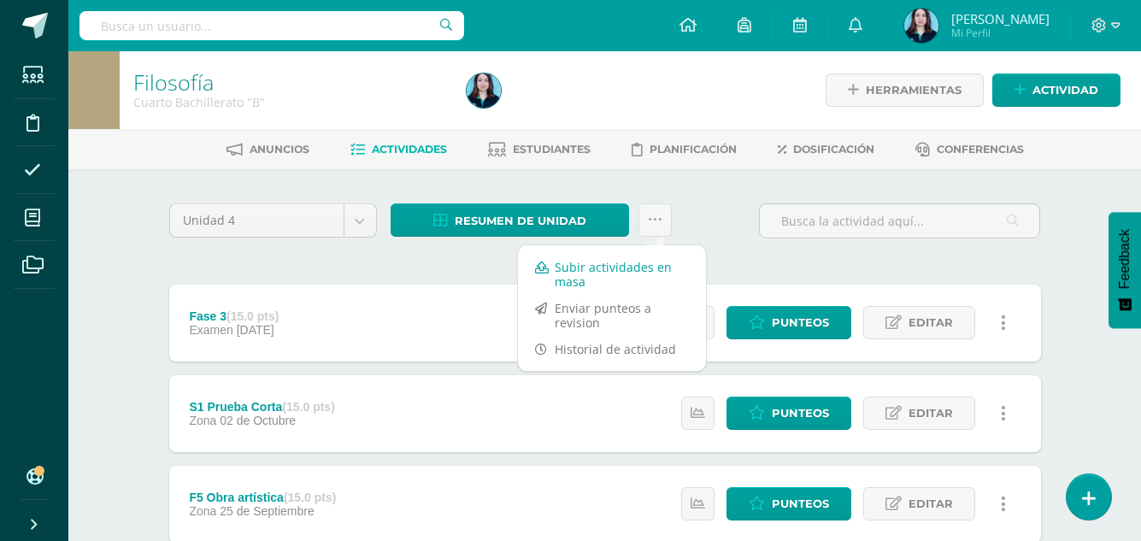
click at [624, 269] on link "Subir actividades en masa" at bounding box center [612, 274] width 188 height 41
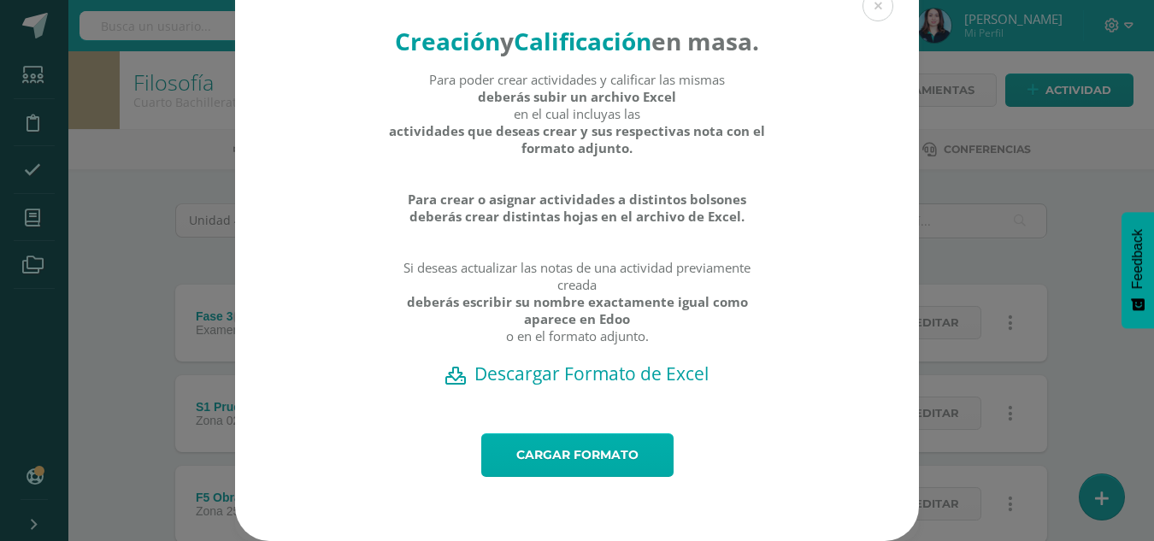
scroll to position [68, 0]
click at [602, 448] on link "Cargar formato" at bounding box center [577, 455] width 192 height 44
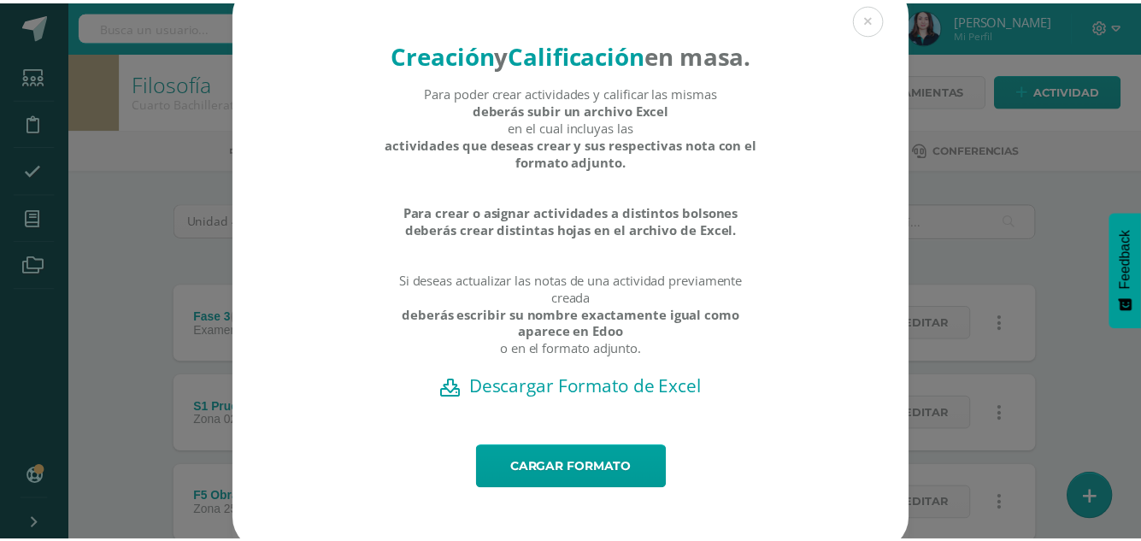
scroll to position [0, 0]
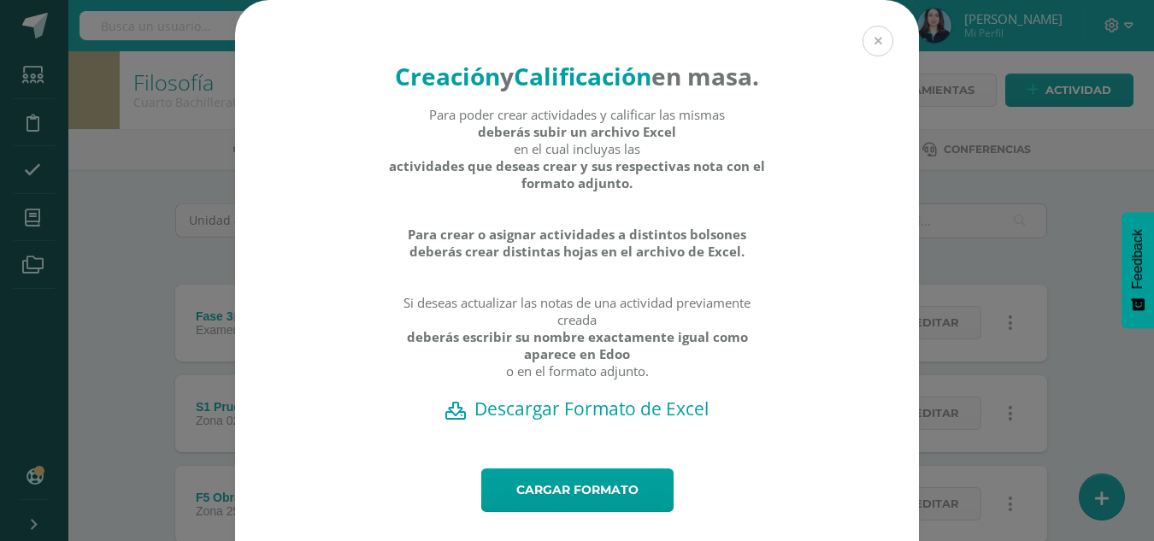
click at [875, 33] on button at bounding box center [878, 41] width 31 height 31
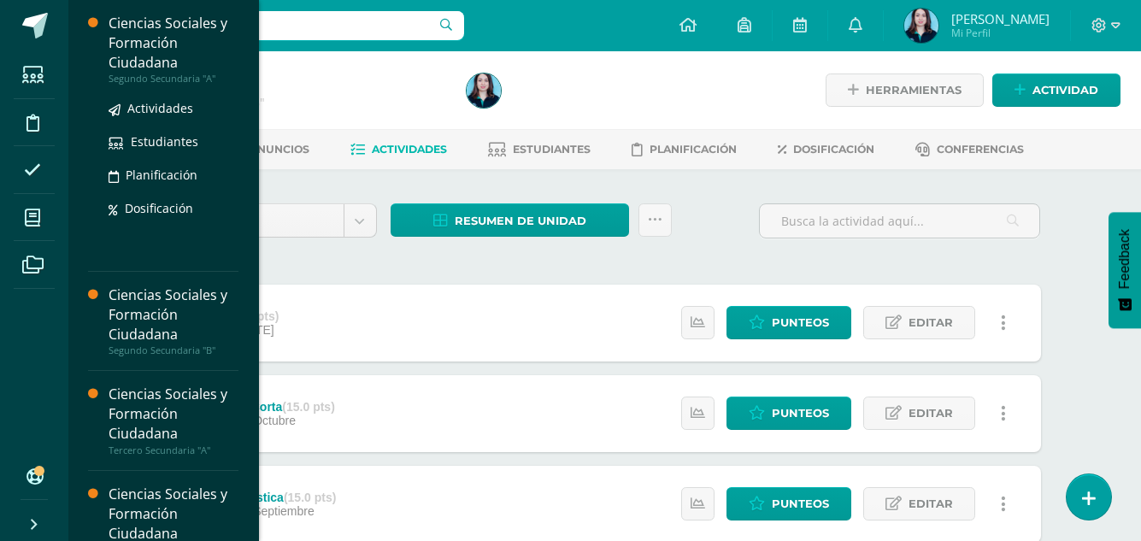
click at [169, 55] on div "Ciencias Sociales y Formación Ciudadana" at bounding box center [174, 43] width 130 height 59
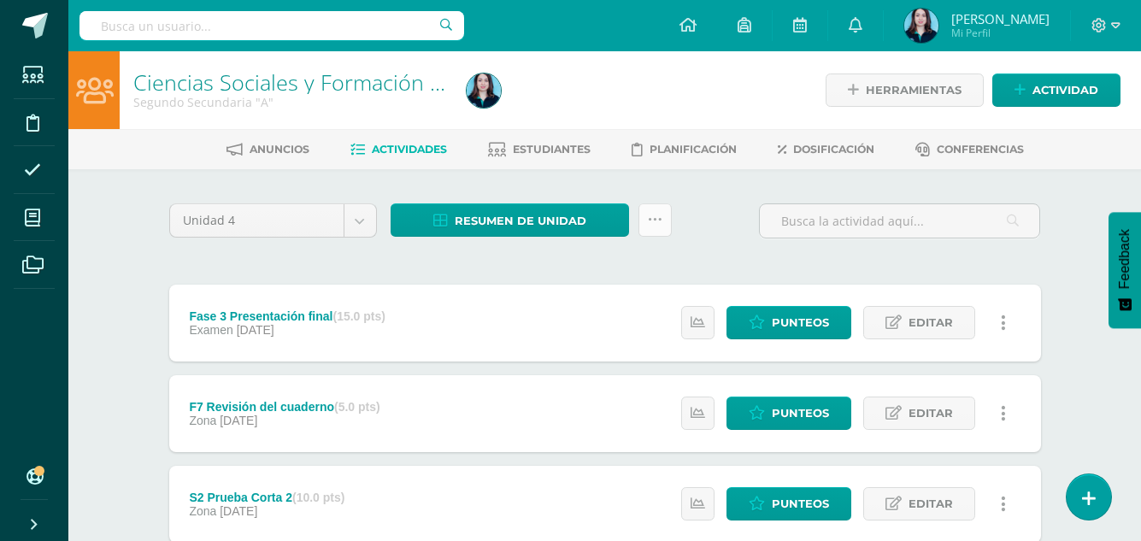
click at [642, 220] on link at bounding box center [655, 219] width 33 height 33
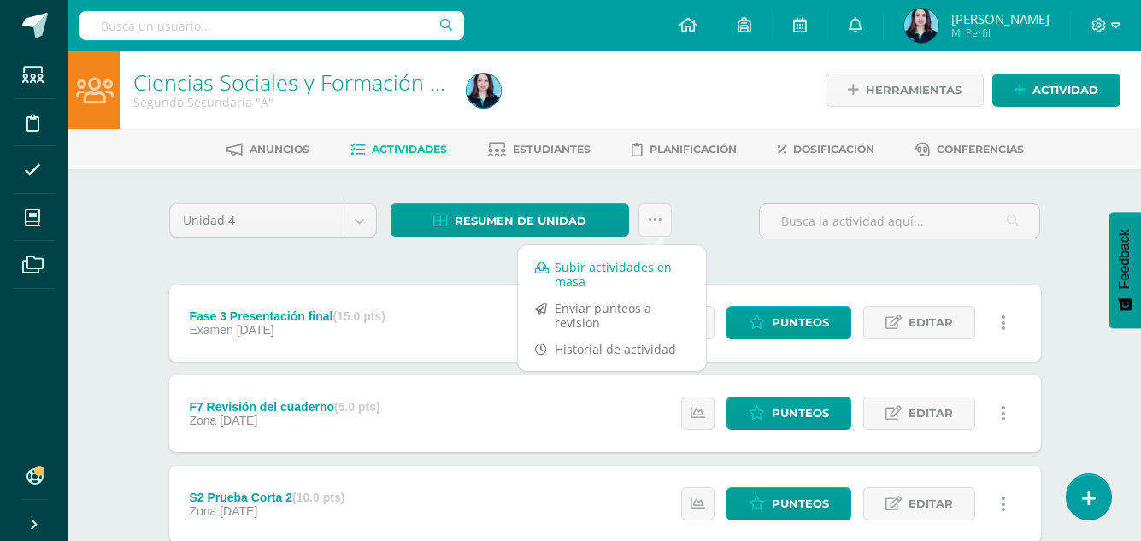
click at [616, 262] on link "Subir actividades en masa" at bounding box center [612, 274] width 188 height 41
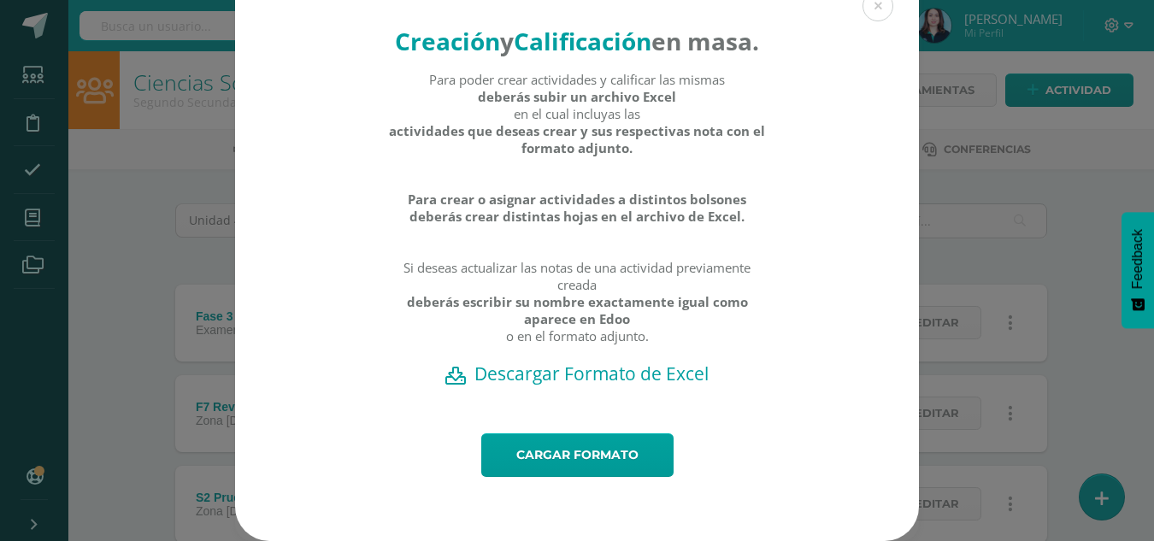
scroll to position [68, 0]
click at [532, 456] on link "Cargar formato" at bounding box center [577, 455] width 192 height 44
click at [629, 374] on h2 "Descargar Formato de Excel" at bounding box center [577, 374] width 624 height 24
click at [610, 445] on link "Cargar formato" at bounding box center [577, 455] width 192 height 44
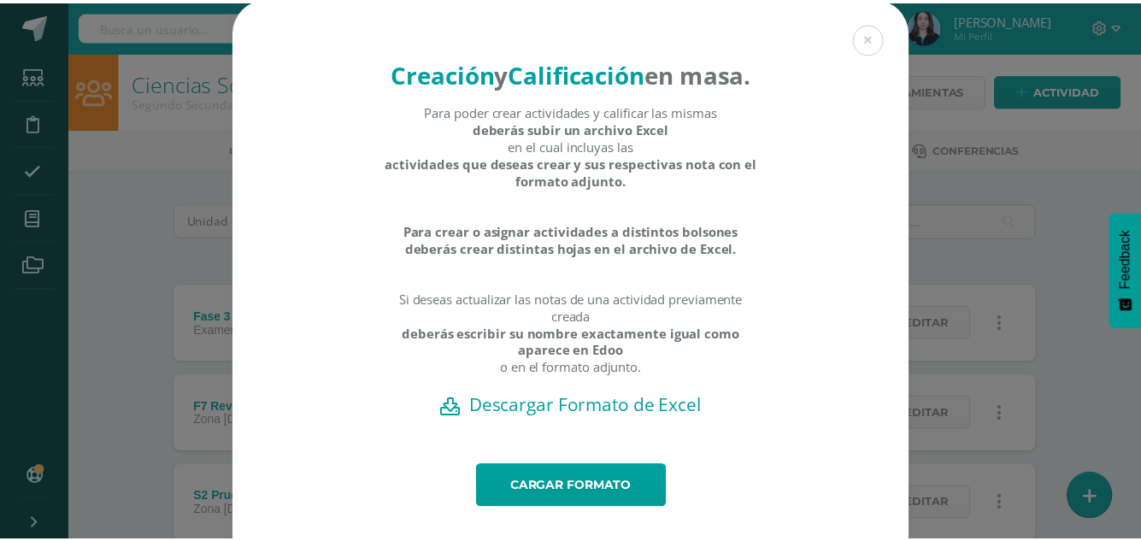
scroll to position [0, 0]
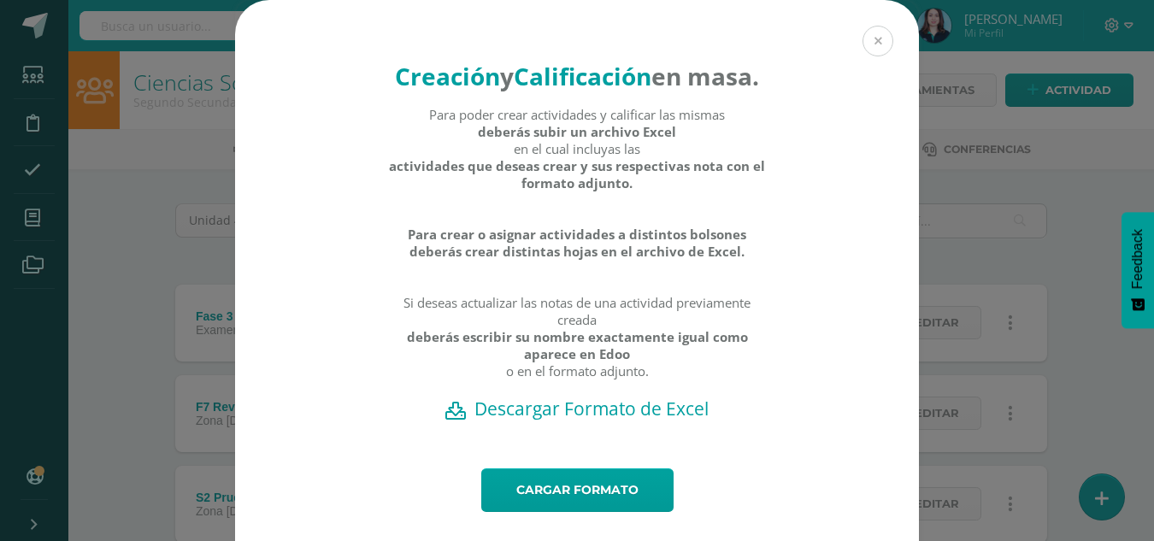
click at [880, 38] on button at bounding box center [878, 41] width 31 height 31
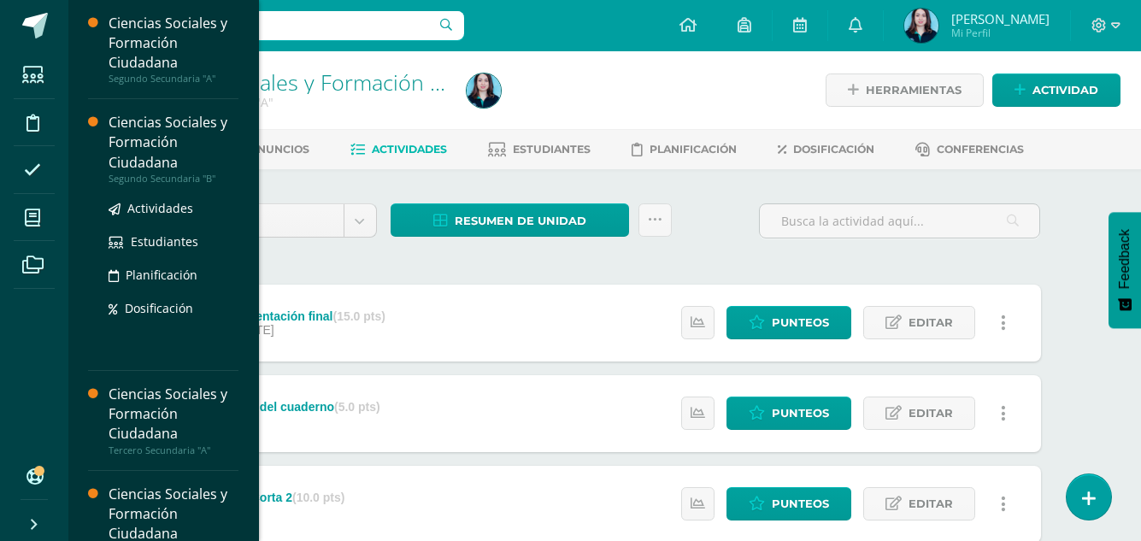
click at [154, 150] on div "Ciencias Sociales y Formación Ciudadana" at bounding box center [174, 142] width 130 height 59
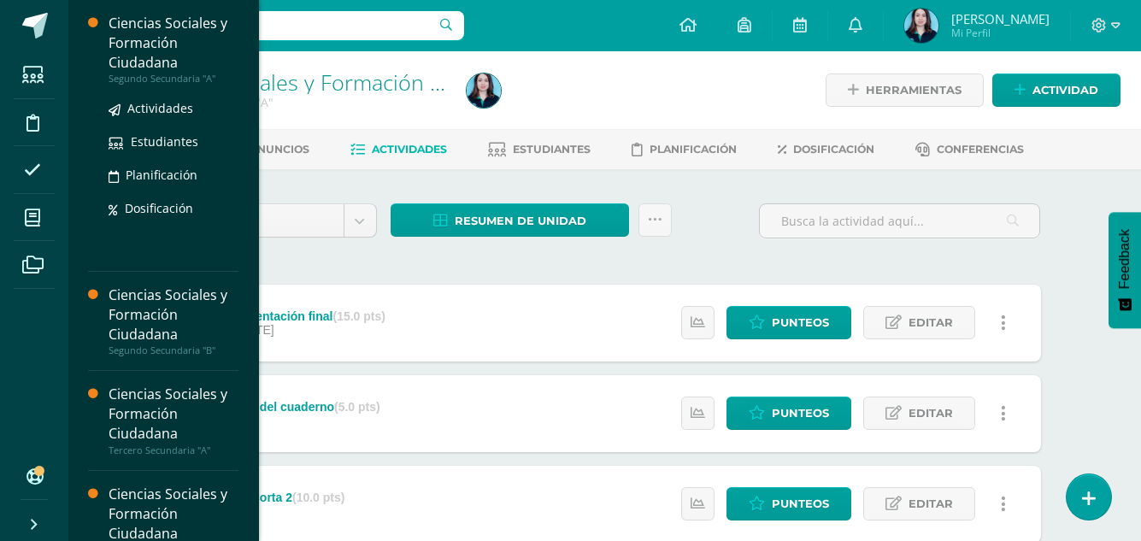
click at [151, 33] on div "Ciencias Sociales y Formación Ciudadana" at bounding box center [174, 43] width 130 height 59
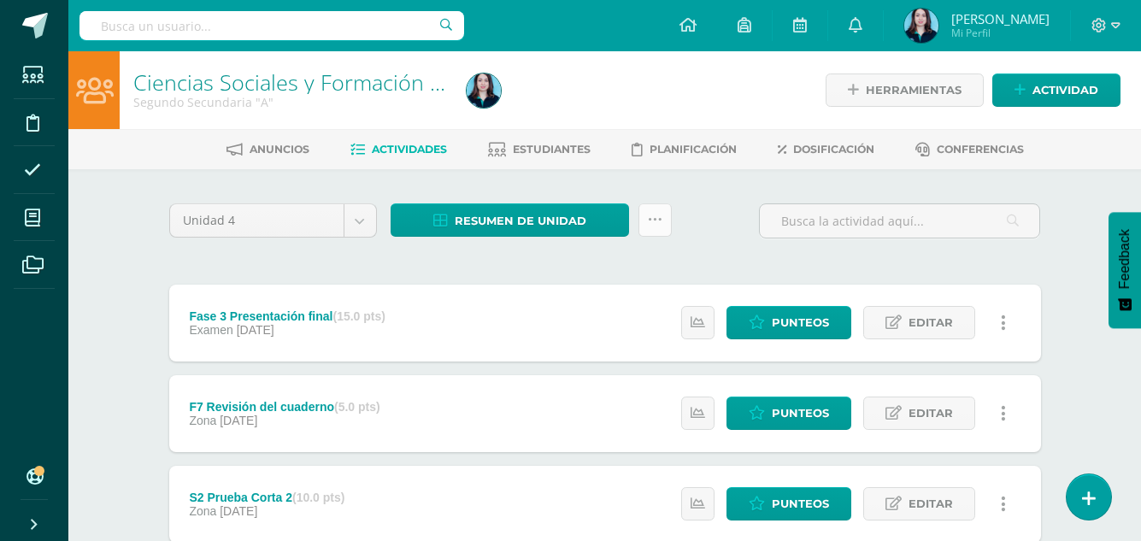
click at [661, 213] on icon at bounding box center [655, 220] width 15 height 15
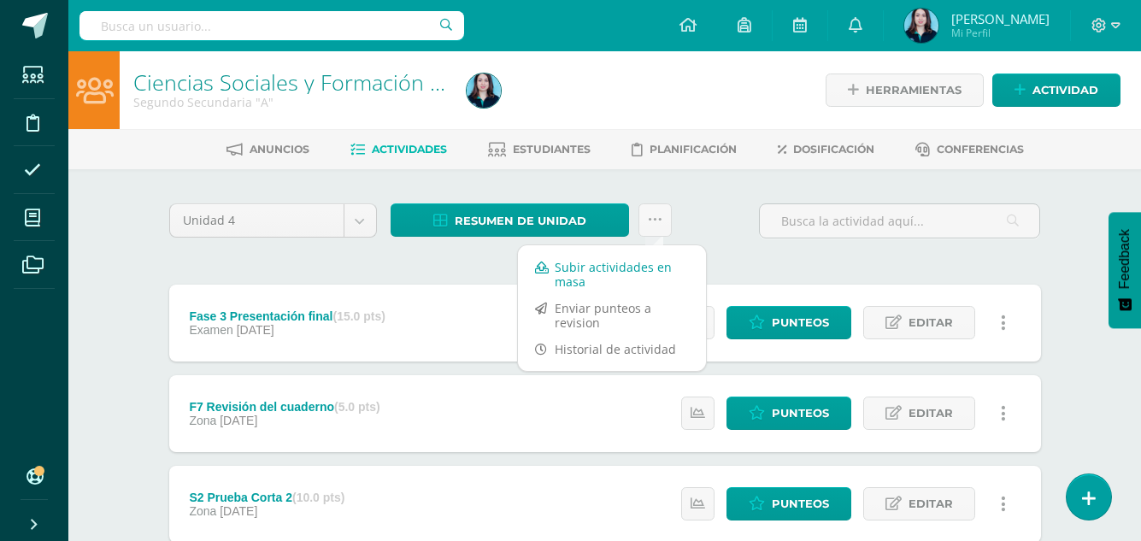
click at [634, 257] on link "Subir actividades en masa" at bounding box center [612, 274] width 188 height 41
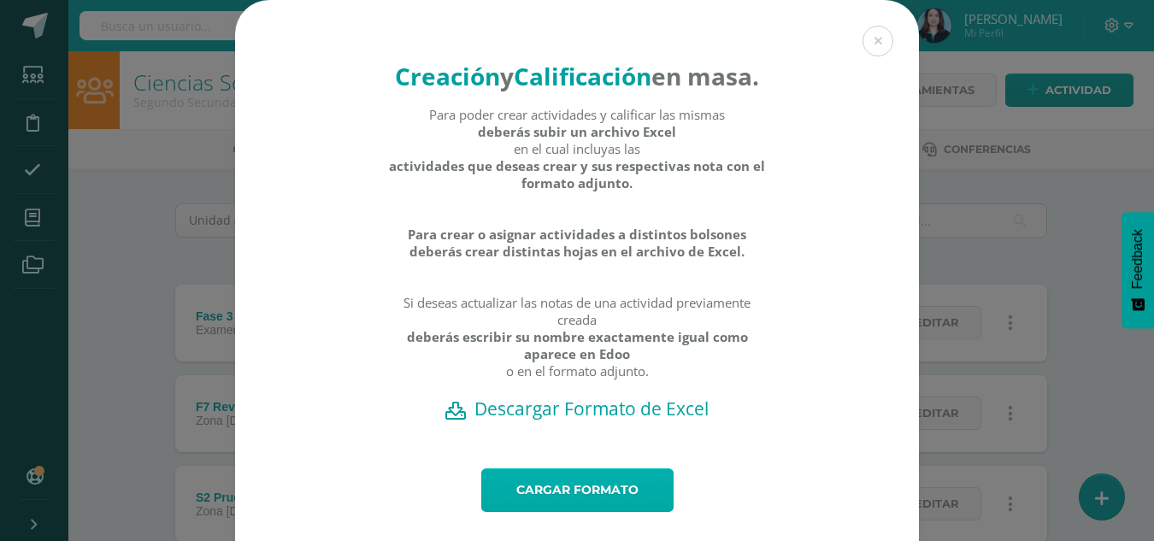
click at [582, 512] on link "Cargar formato" at bounding box center [577, 491] width 192 height 44
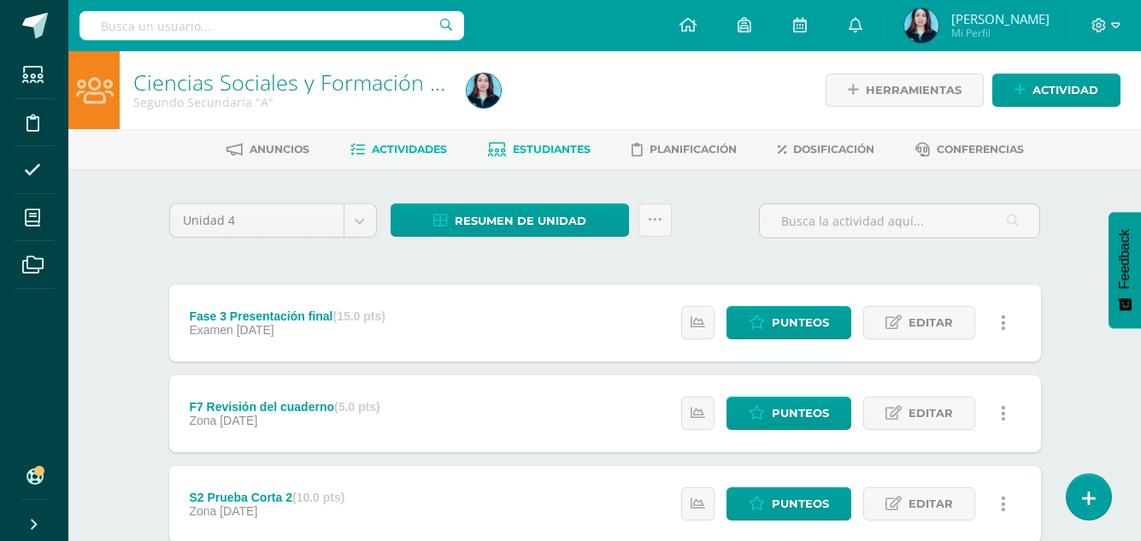
click at [534, 144] on span "Estudiantes" at bounding box center [552, 149] width 78 height 13
